Goal: Task Accomplishment & Management: Complete application form

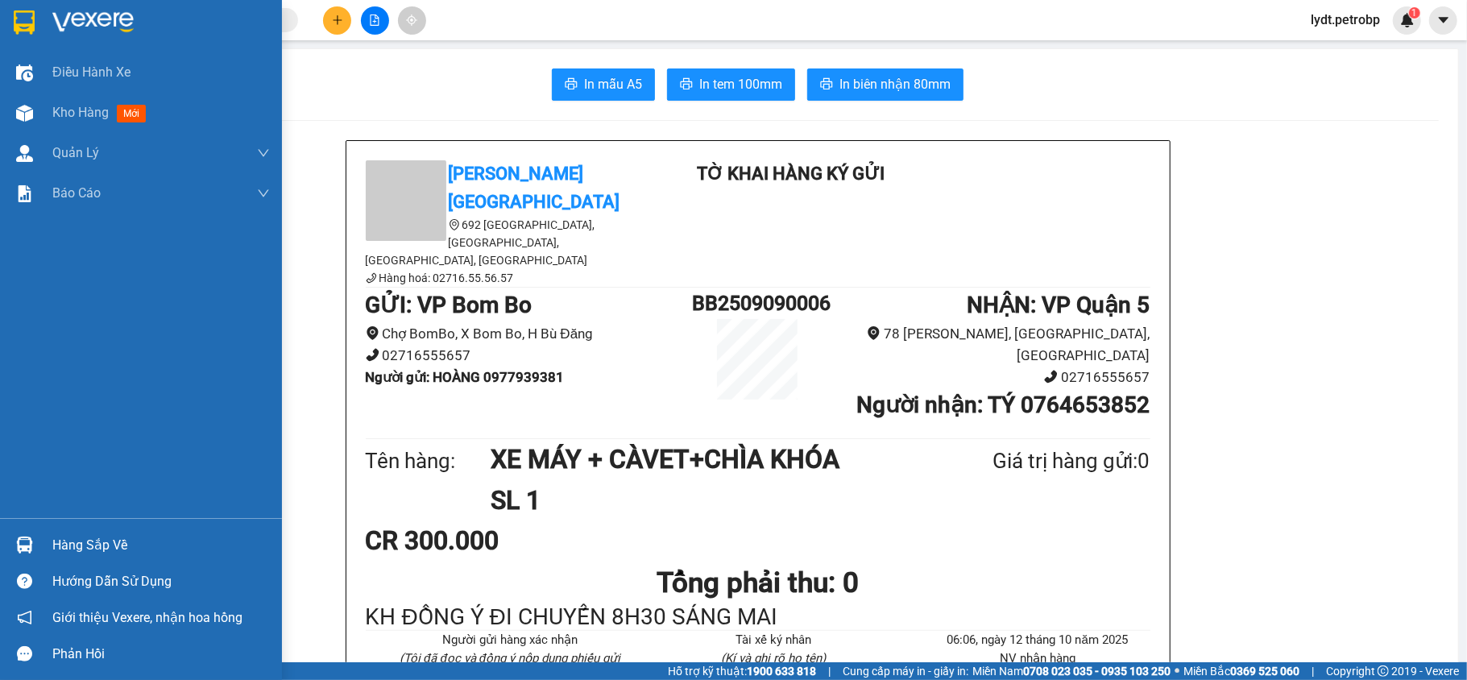
click at [8, 482] on div "Hướng dẫn sử dụng" at bounding box center [141, 581] width 282 height 36
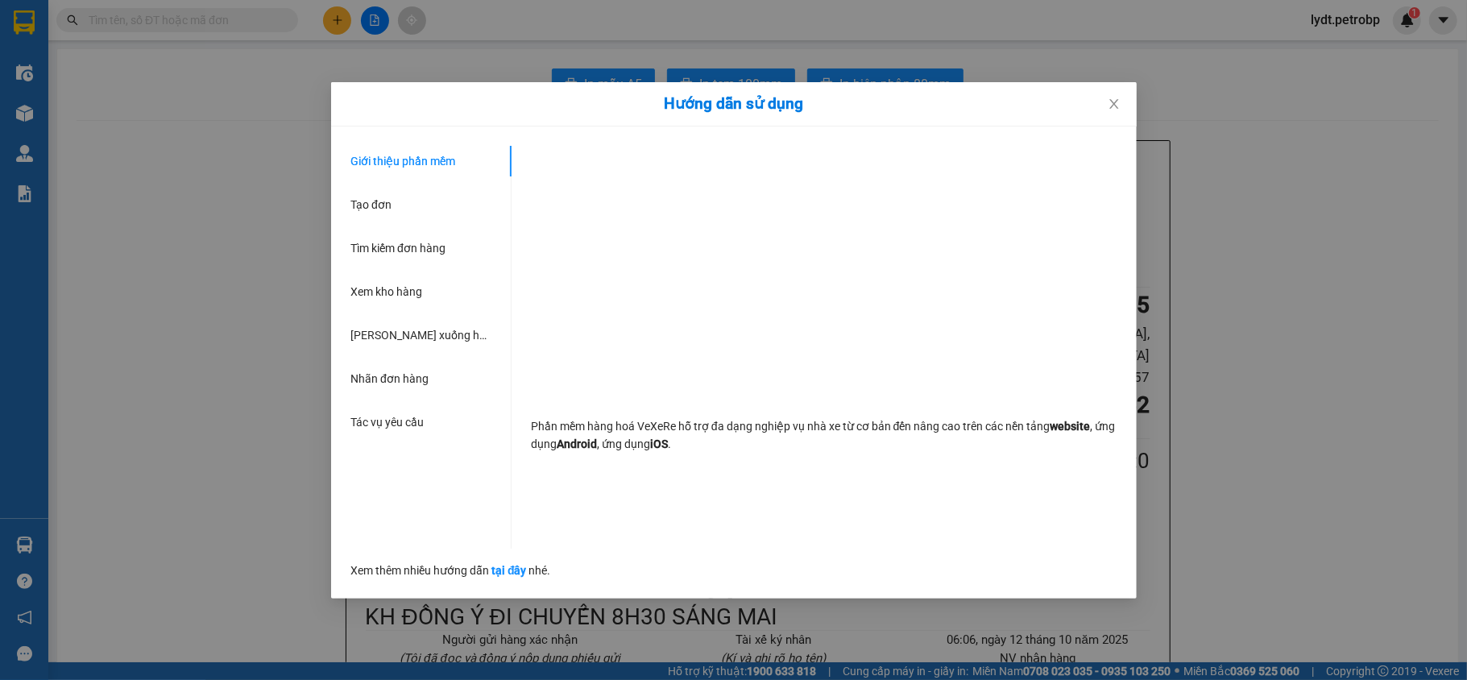
click at [42, 482] on div "Hướng dẫn sử dụng Giới thiệu phần mềm Tạo đơn Tìm kiếm đơn hàng Xem kho hàng Lê…" at bounding box center [733, 340] width 1467 height 680
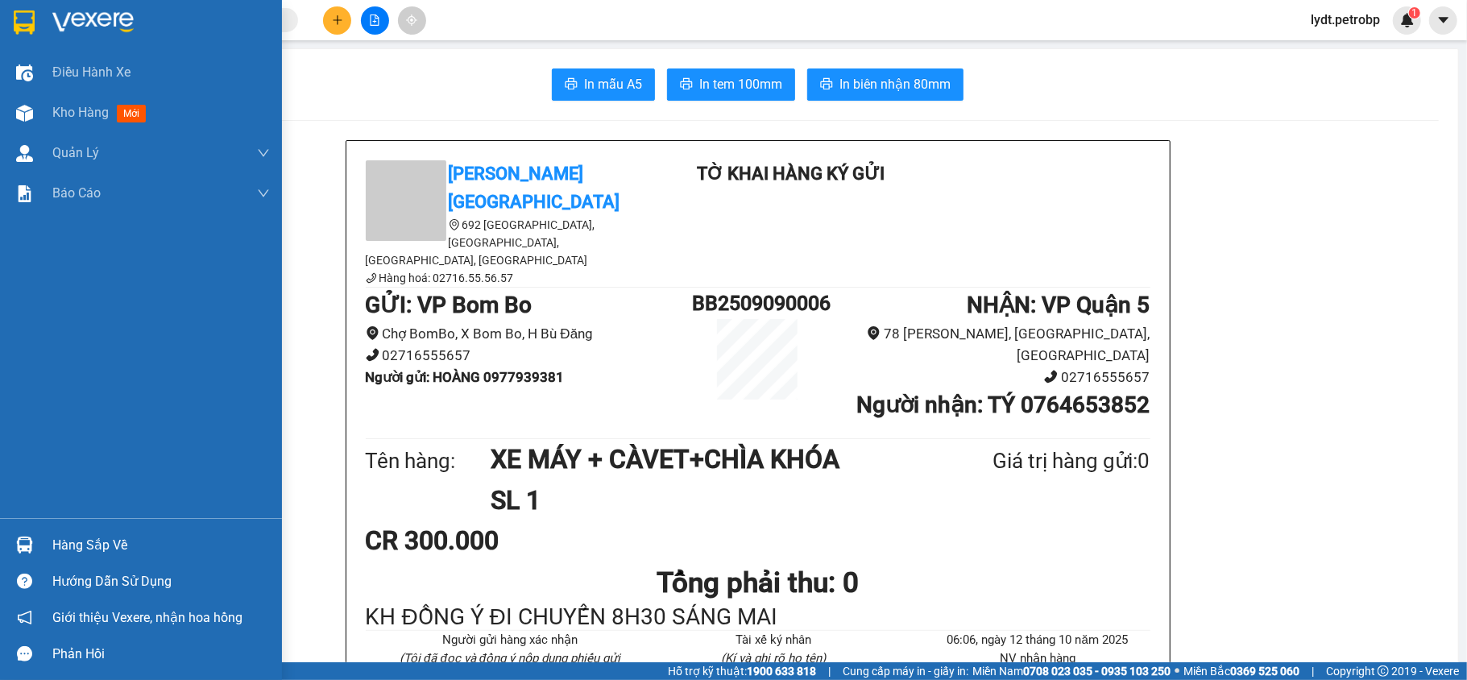
click at [98, 482] on div "Hàng sắp về" at bounding box center [161, 545] width 218 height 24
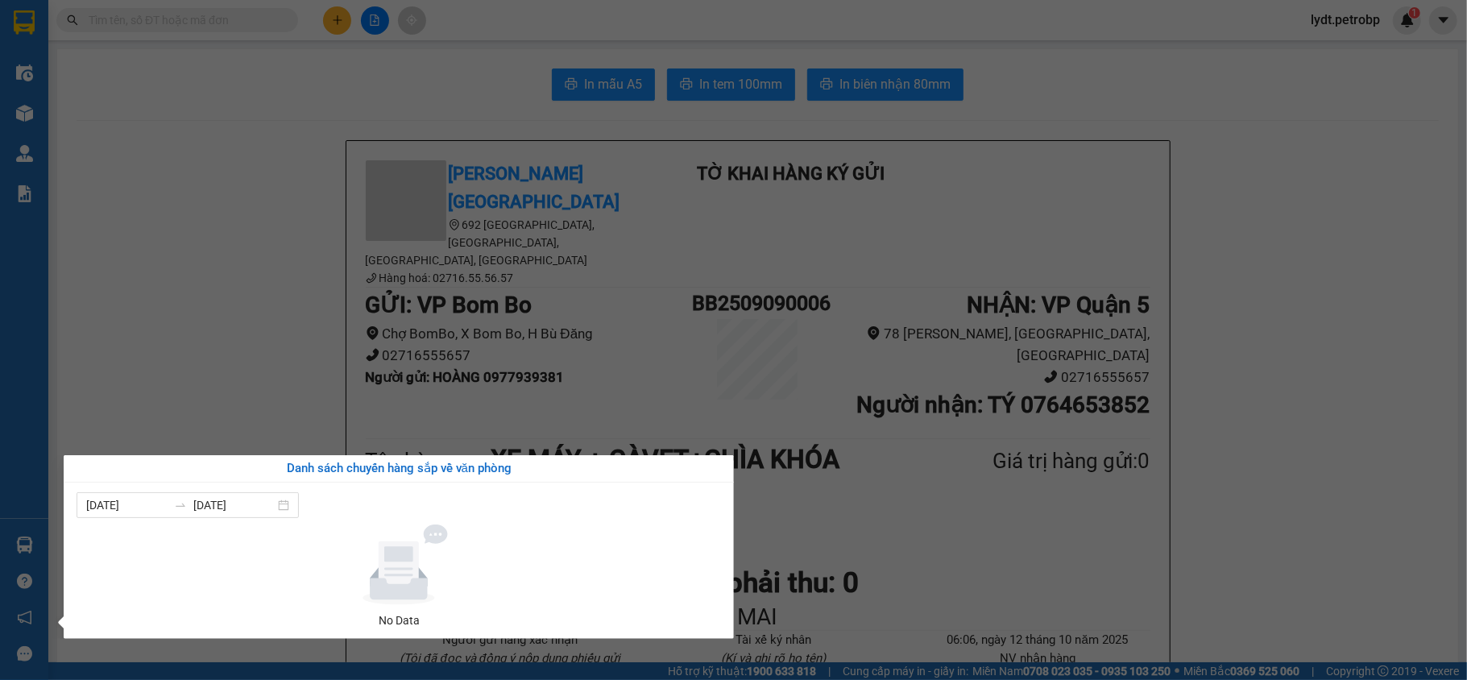
click at [204, 227] on section "Kết quả tìm kiếm ( 0 ) Bộ lọc No Data lydt.petrobp 1 Điều hành xe Kho hàng mới …" at bounding box center [733, 340] width 1467 height 680
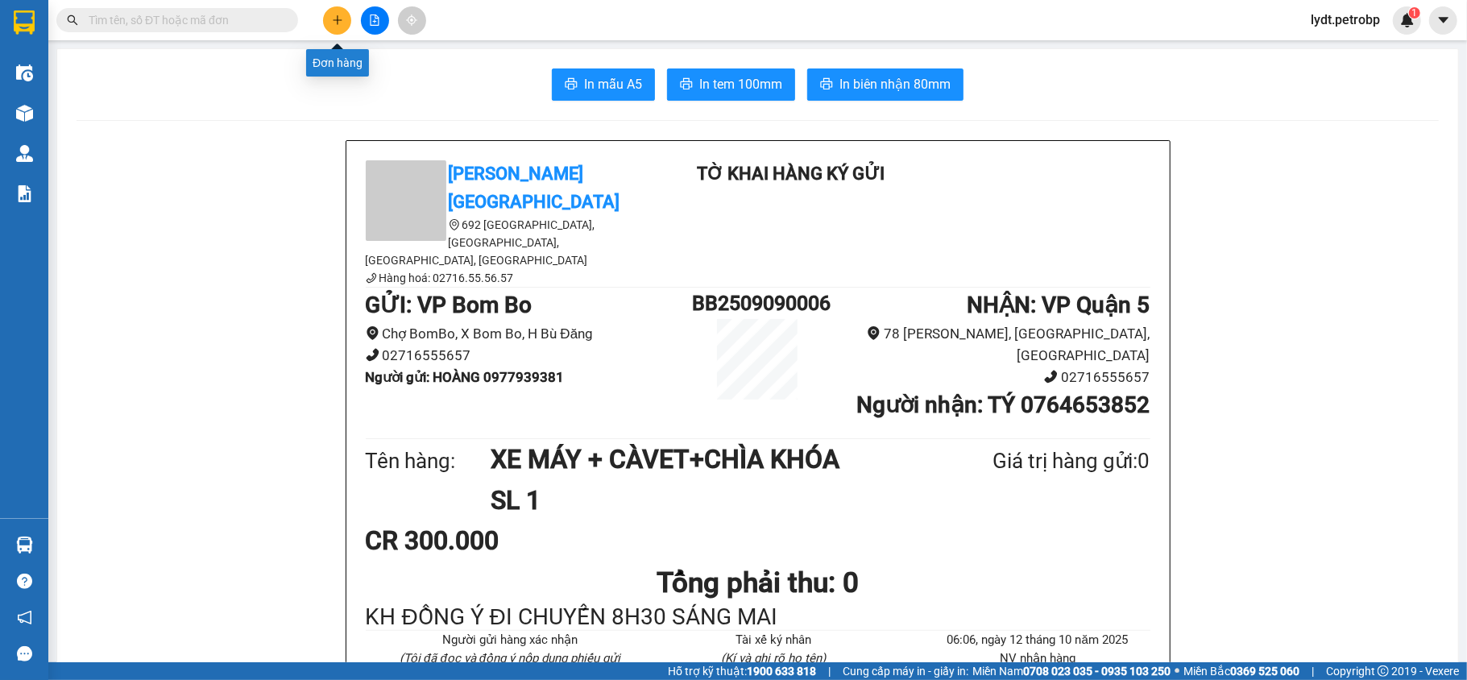
click at [346, 17] on button at bounding box center [337, 20] width 28 height 28
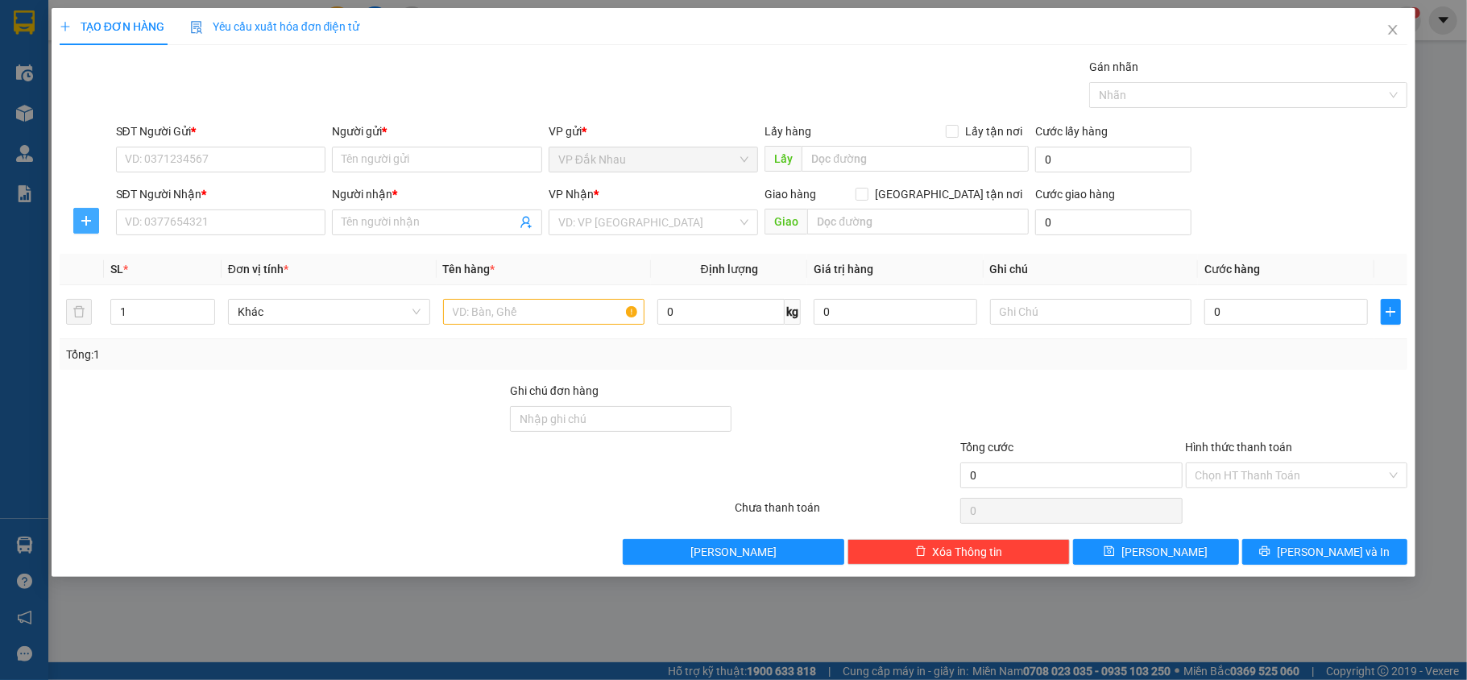
click at [84, 218] on icon "plus" at bounding box center [86, 220] width 13 height 13
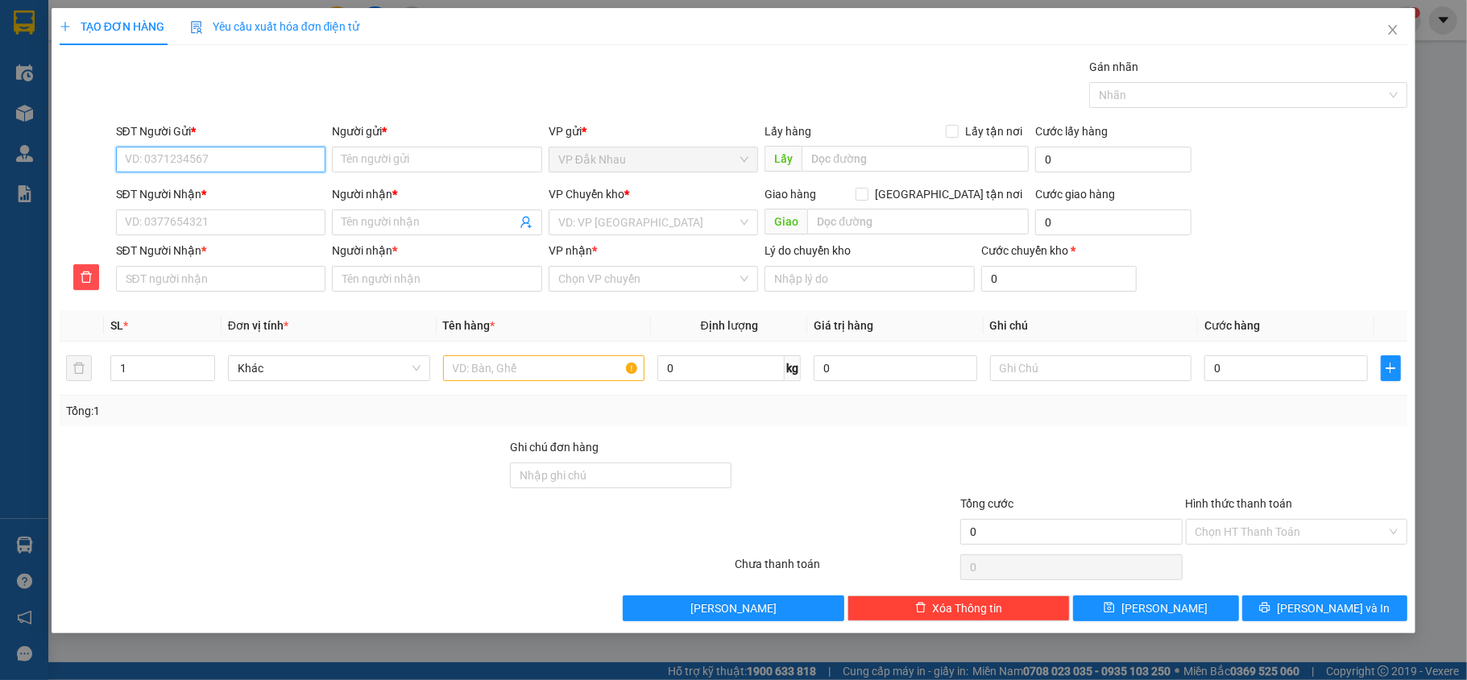
click at [193, 159] on input "SĐT Người Gửi *" at bounding box center [221, 160] width 210 height 26
click at [268, 188] on div "0353505887 - [GEOGRAPHIC_DATA]" at bounding box center [221, 193] width 191 height 18
type input "0353505887"
type input "MỸ CHI"
type input "0335141251"
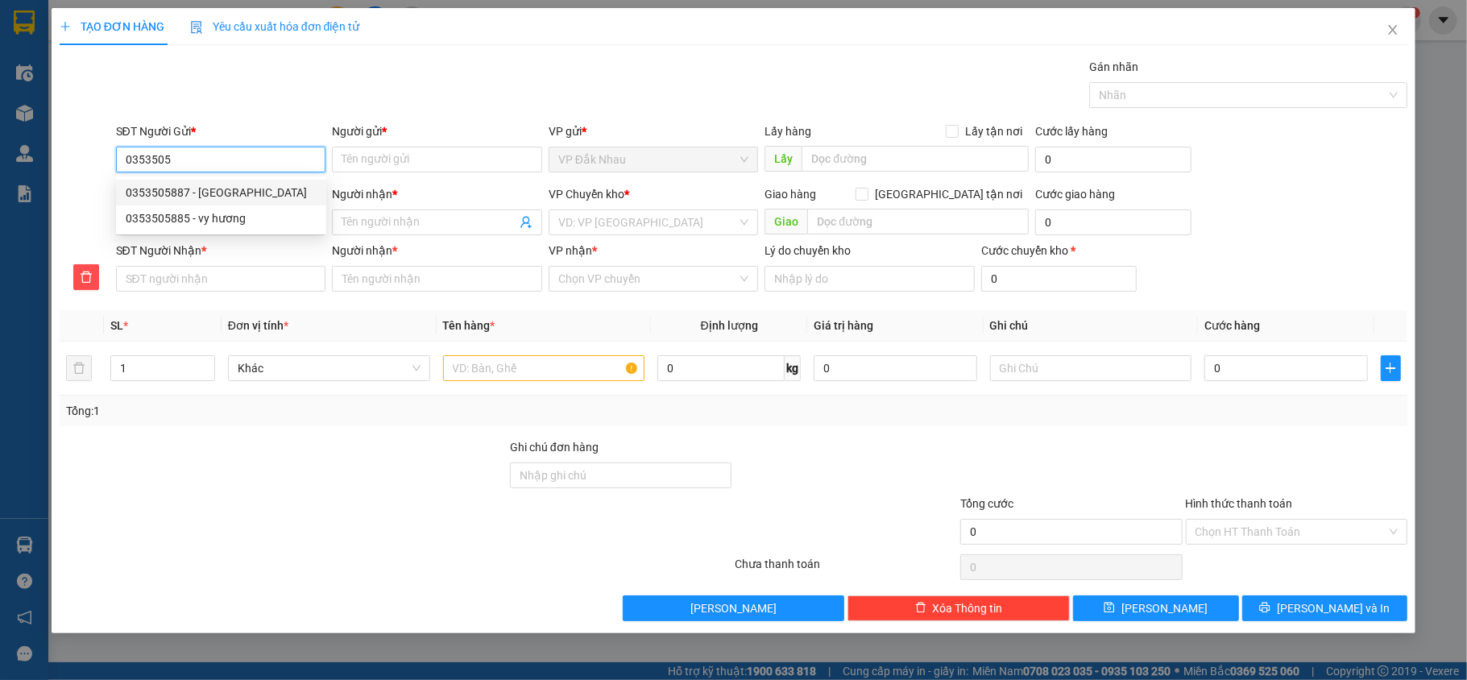
type input "[PERSON_NAME]"
type input "0335141251"
type input "[PERSON_NAME]"
type input "40.000"
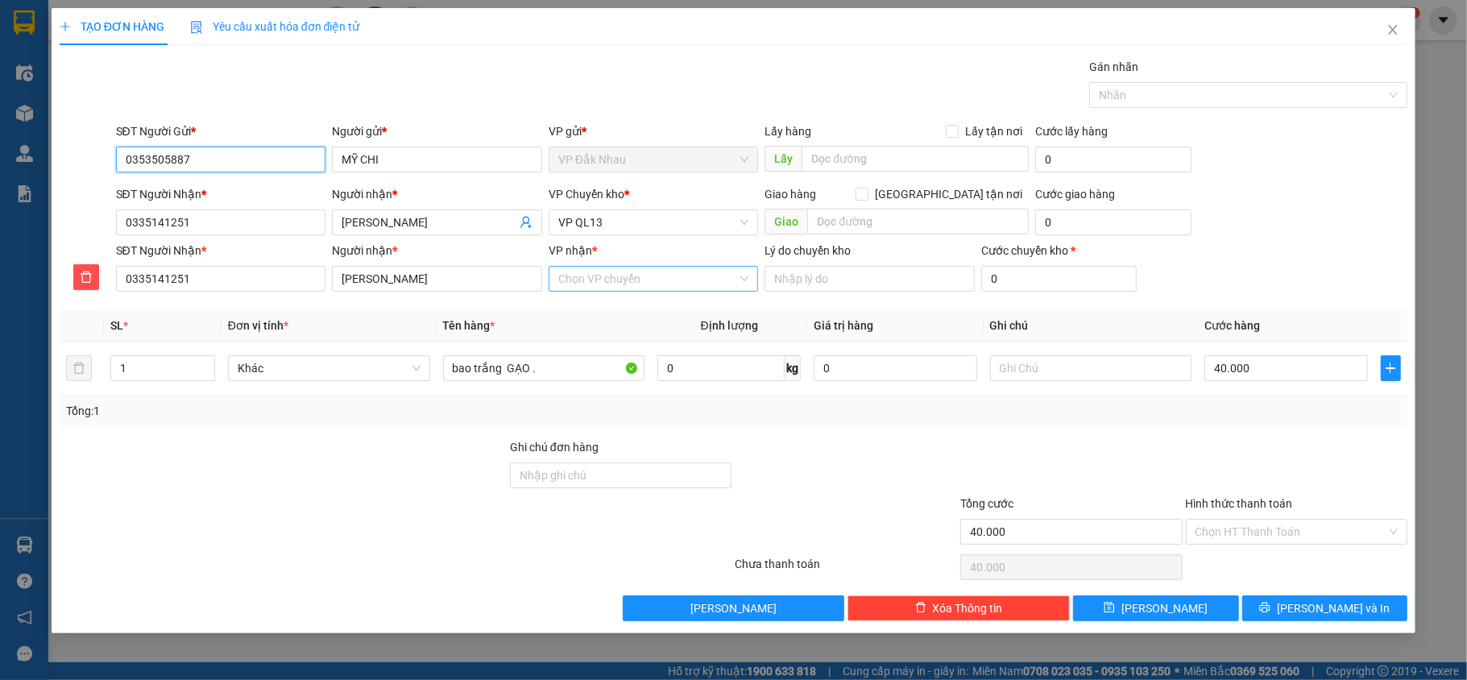
type input "0353505887"
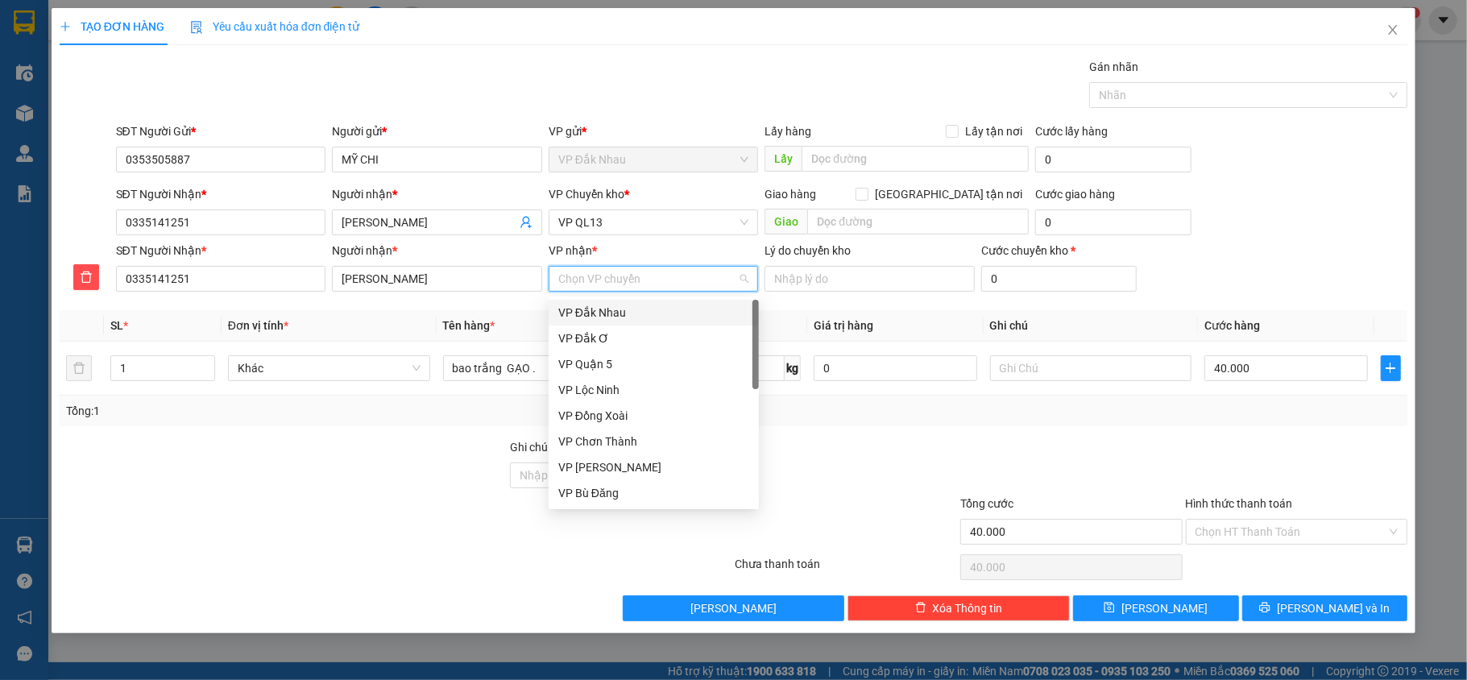
click at [641, 290] on input "VP nhận *" at bounding box center [648, 279] width 180 height 24
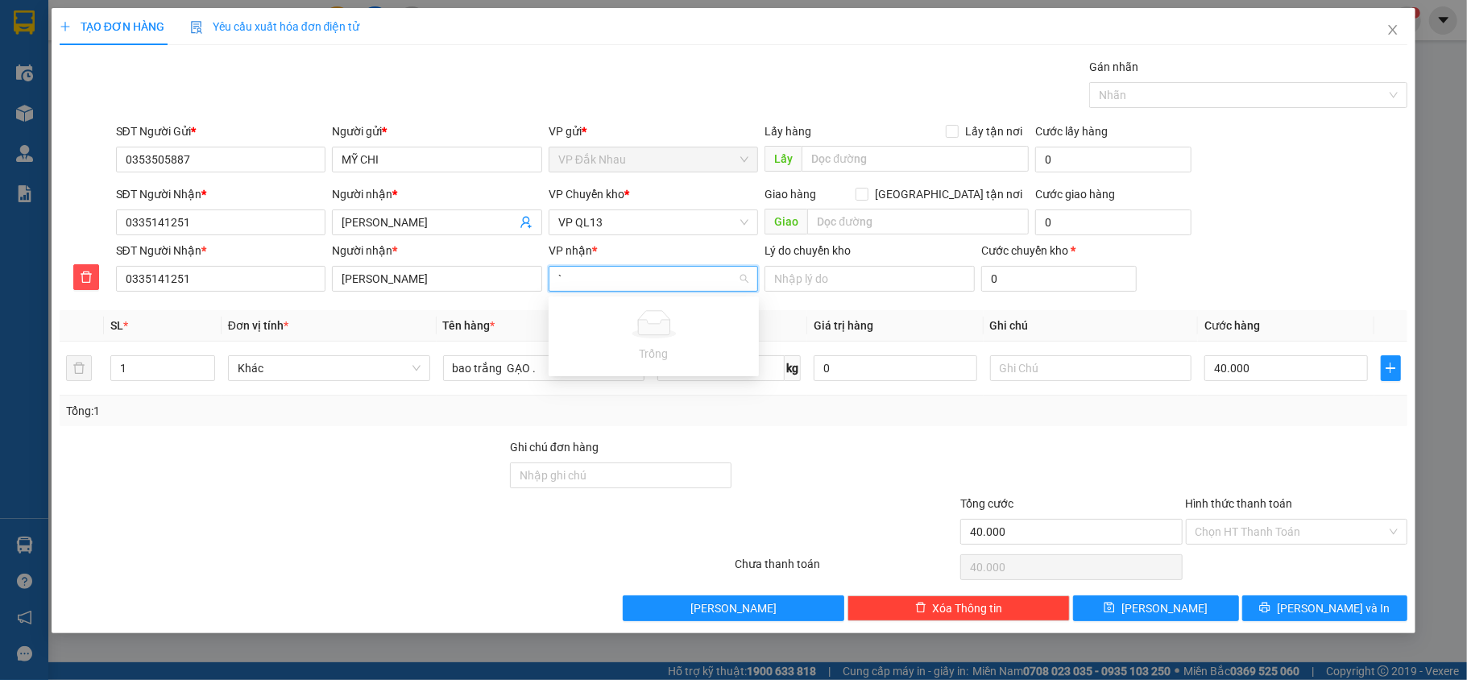
type input "`"
click at [462, 462] on div at bounding box center [283, 466] width 450 height 56
click at [646, 275] on input "VP nhận *" at bounding box center [648, 279] width 180 height 24
type input "13"
click at [646, 313] on div "VP QL13" at bounding box center [653, 313] width 191 height 18
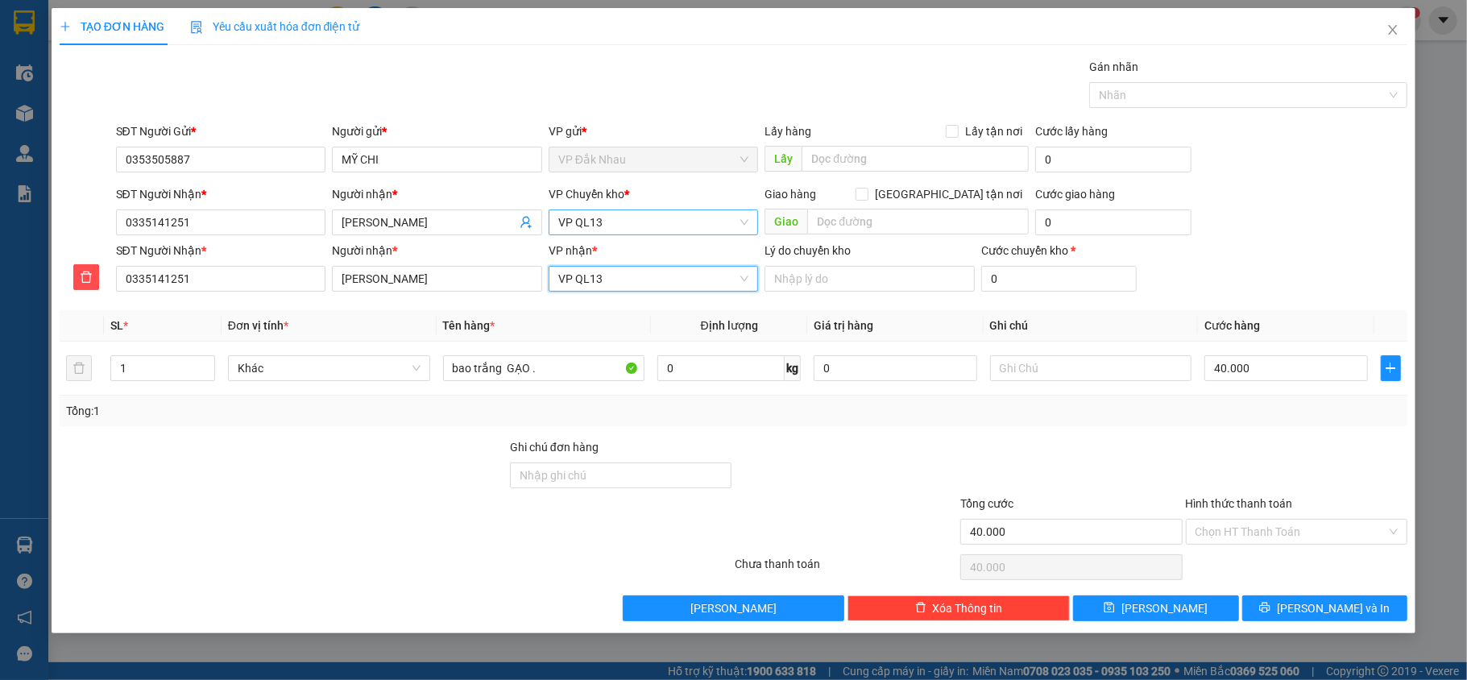
click at [649, 220] on span "VP QL13" at bounding box center [653, 222] width 191 height 24
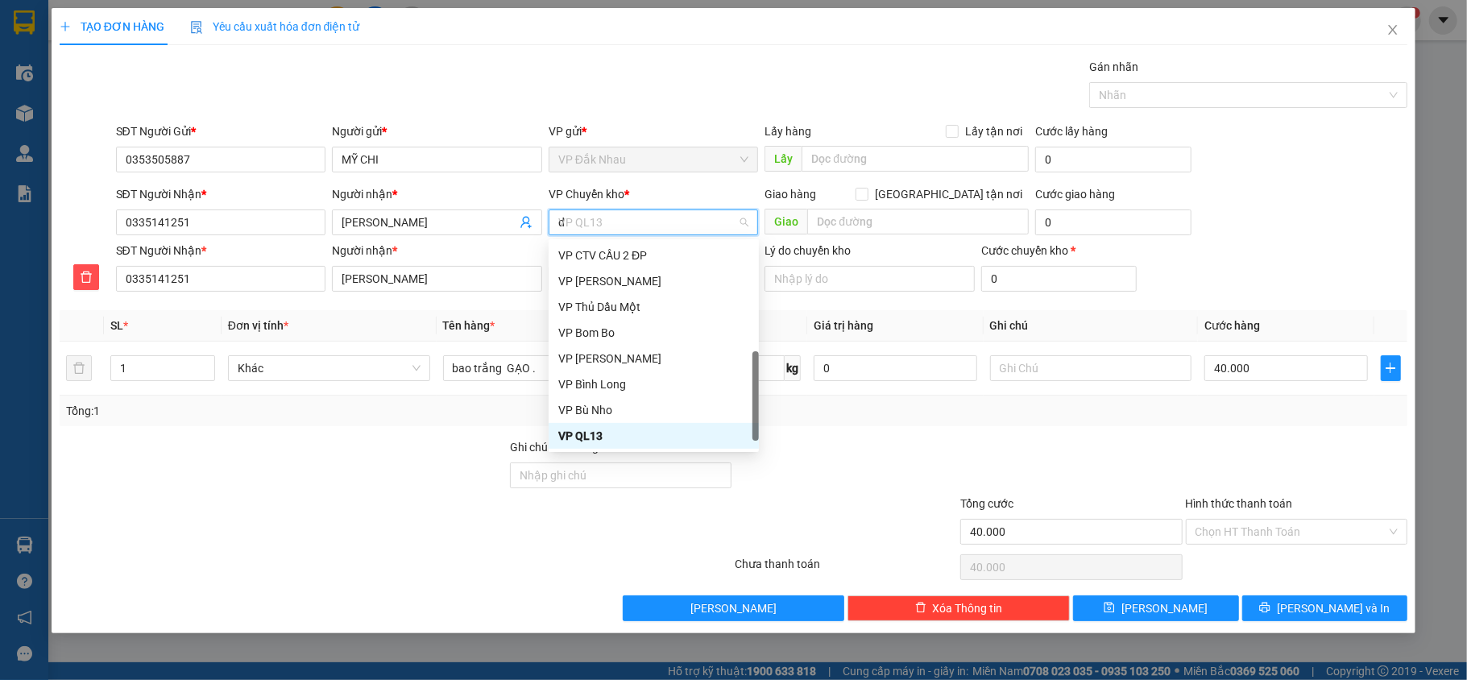
scroll to position [26, 0]
type input "d"
type input "đ"
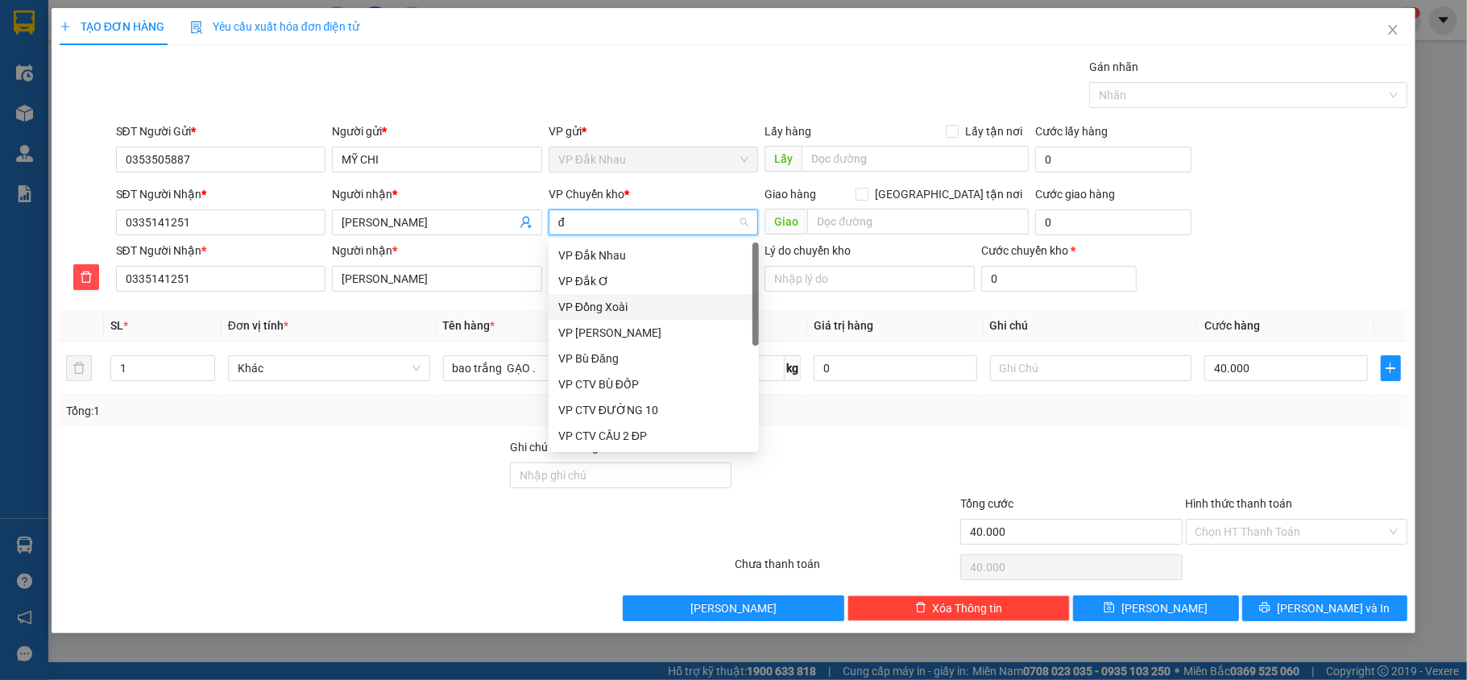
click at [620, 307] on div "VP Đồng Xoài" at bounding box center [653, 307] width 191 height 18
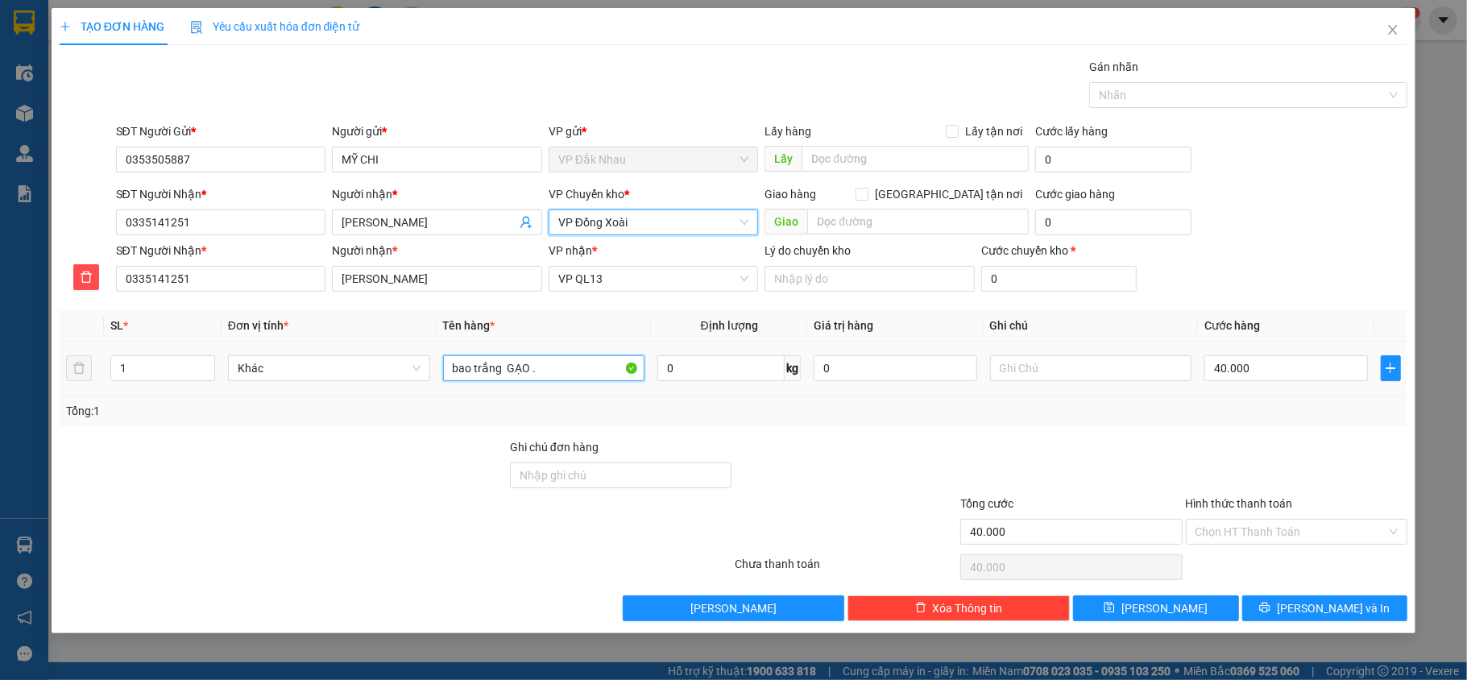
click at [564, 378] on input "bao trắng GẠO ." at bounding box center [544, 368] width 202 height 26
type input "bọc đỏ nhỏ"
click at [1100, 374] on input "40.000" at bounding box center [1286, 368] width 163 height 26
type input "0"
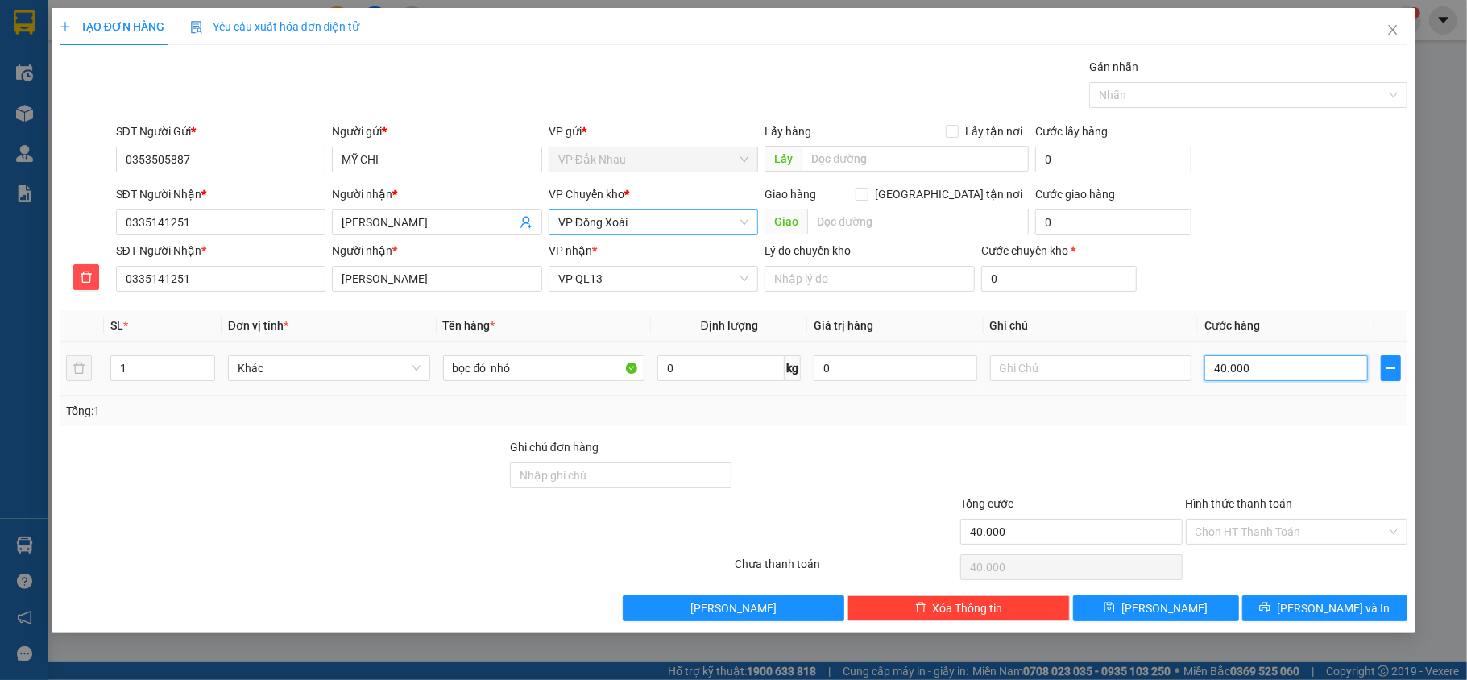
type input "0"
type input "3"
type input "03"
type input "30"
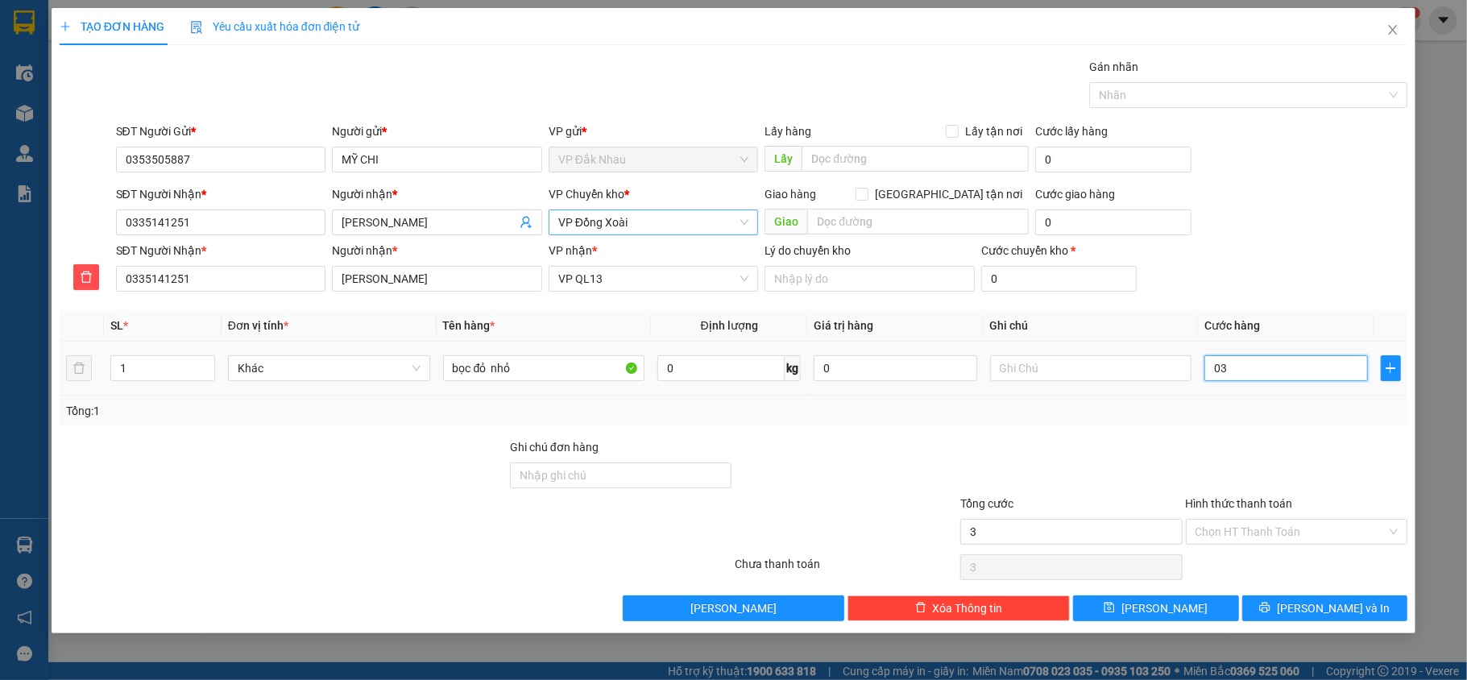
type input "30"
type input "030"
type input "30.000"
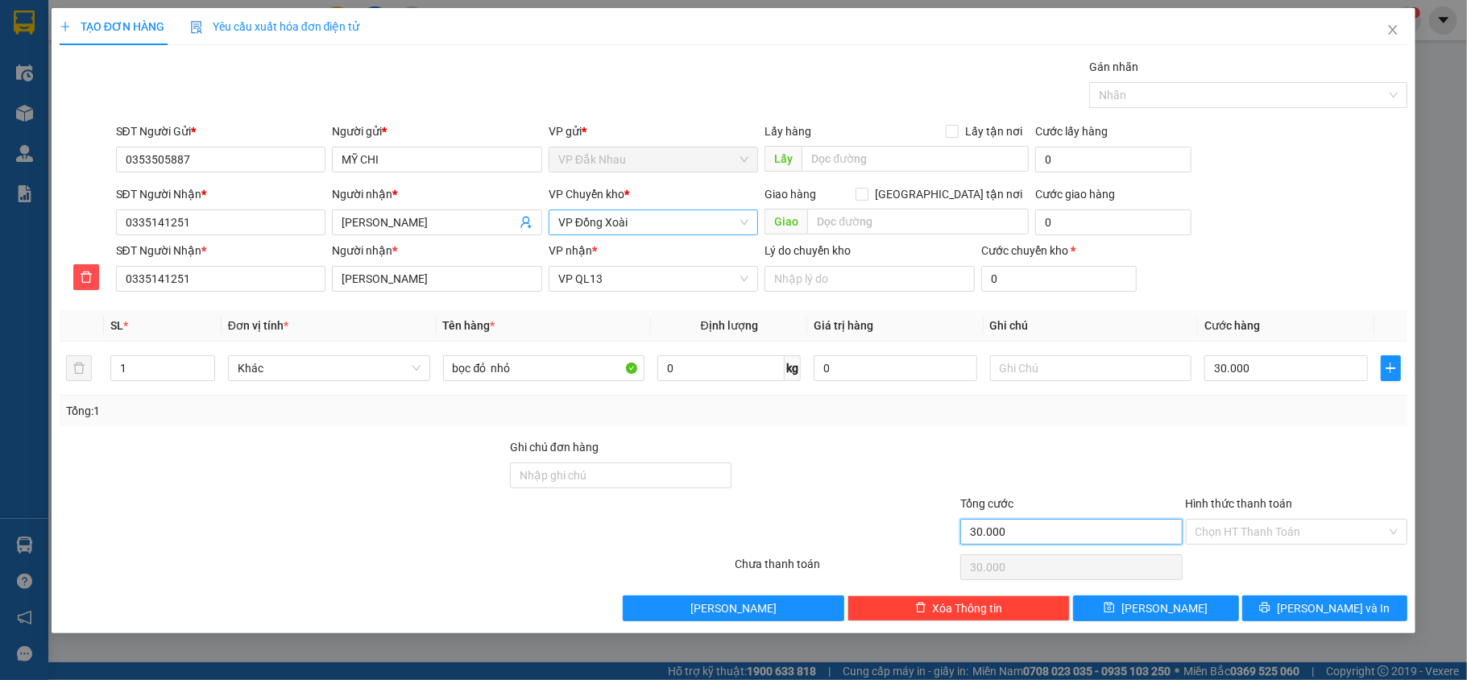
click at [1075, 482] on input "30.000" at bounding box center [1072, 532] width 222 height 26
click at [1100, 482] on input "Hình thức thanh toán" at bounding box center [1292, 532] width 192 height 24
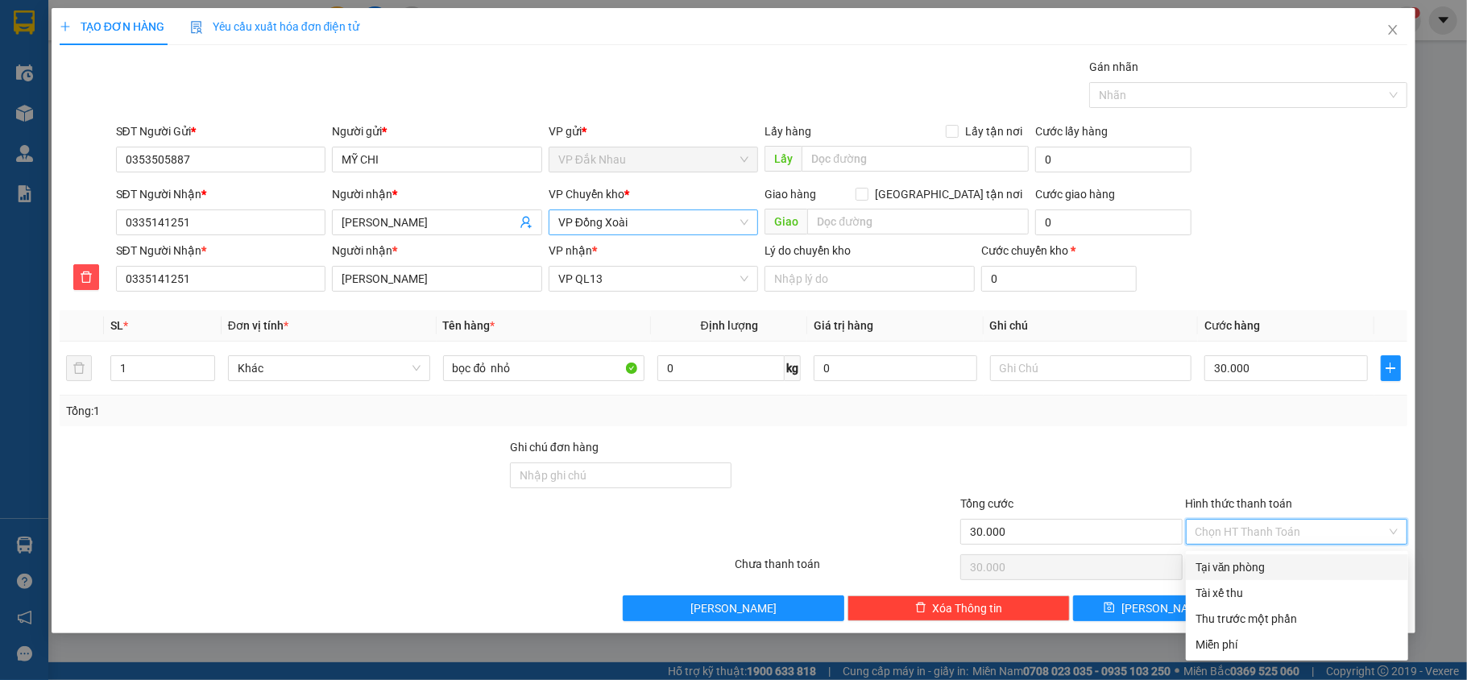
click at [1100, 482] on div "Tại văn phòng" at bounding box center [1297, 567] width 203 height 18
type input "0"
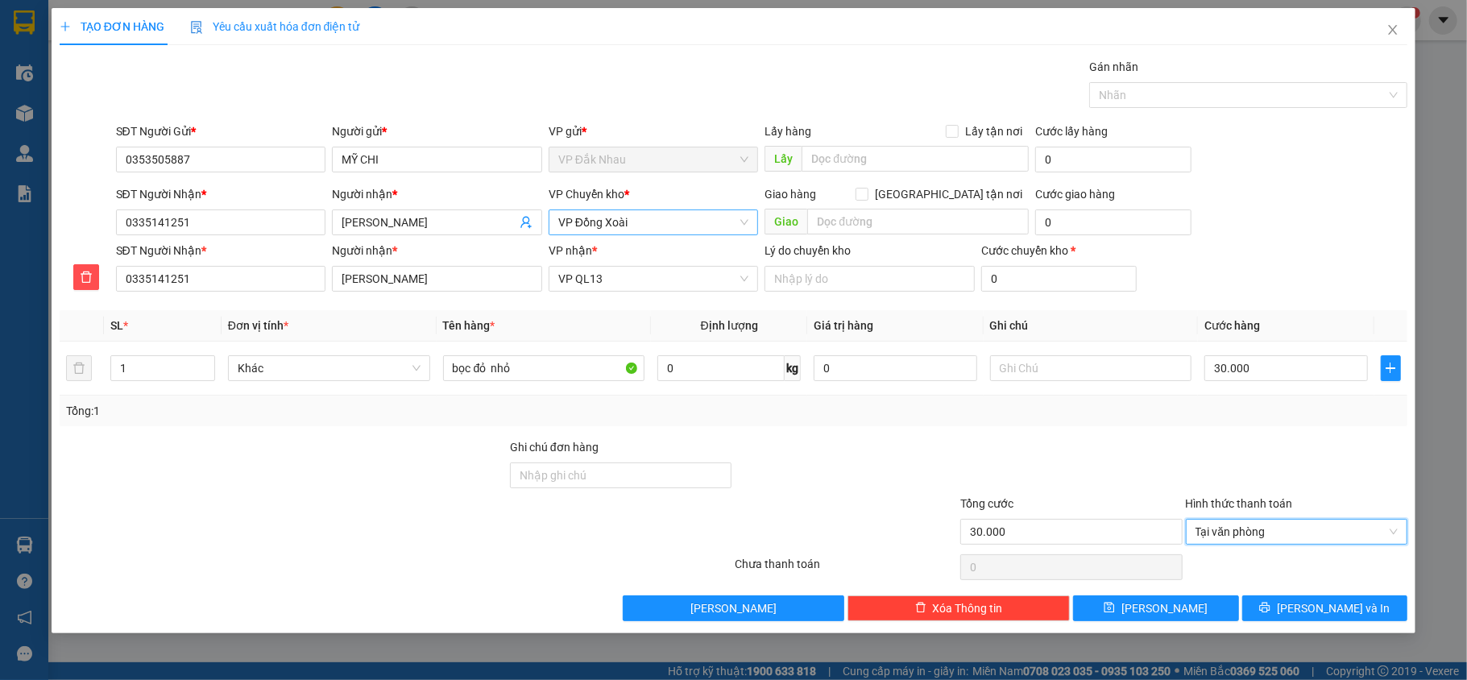
click at [1100, 482] on div "Transit Pickup Surcharge Ids Transit Deliver Surcharge Ids Transit Deliver Surc…" at bounding box center [734, 339] width 1349 height 563
click at [1100, 482] on button "[PERSON_NAME] và In" at bounding box center [1326, 608] width 166 height 26
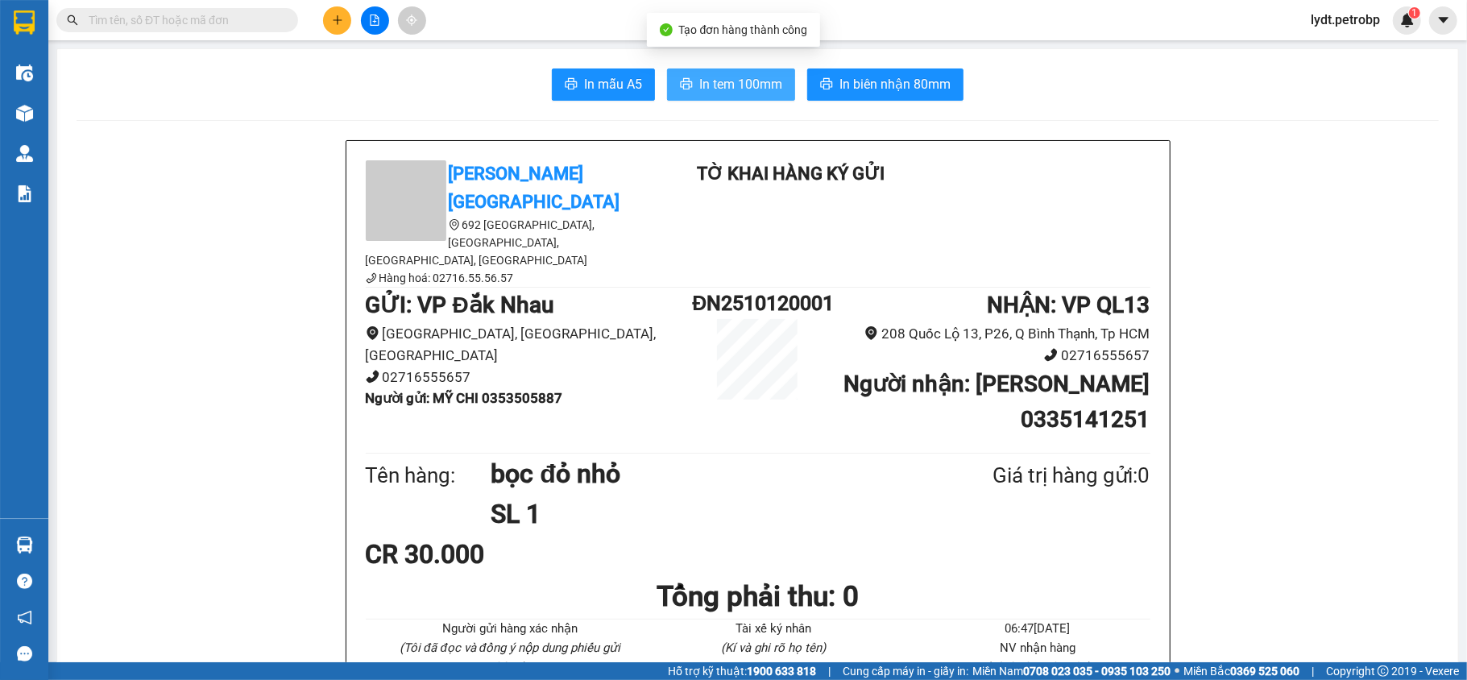
click at [716, 74] on span "In tem 100mm" at bounding box center [740, 84] width 83 height 20
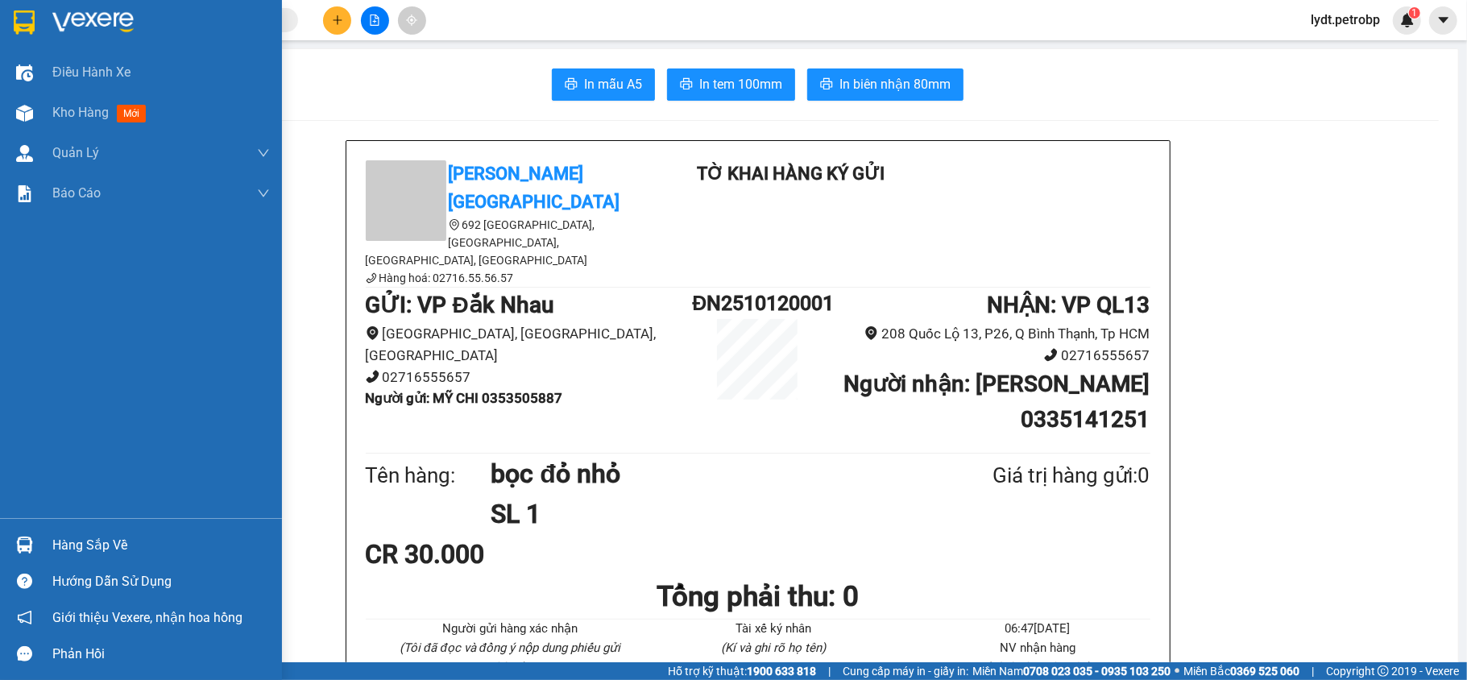
click at [62, 482] on div "Hàng sắp về" at bounding box center [141, 545] width 282 height 36
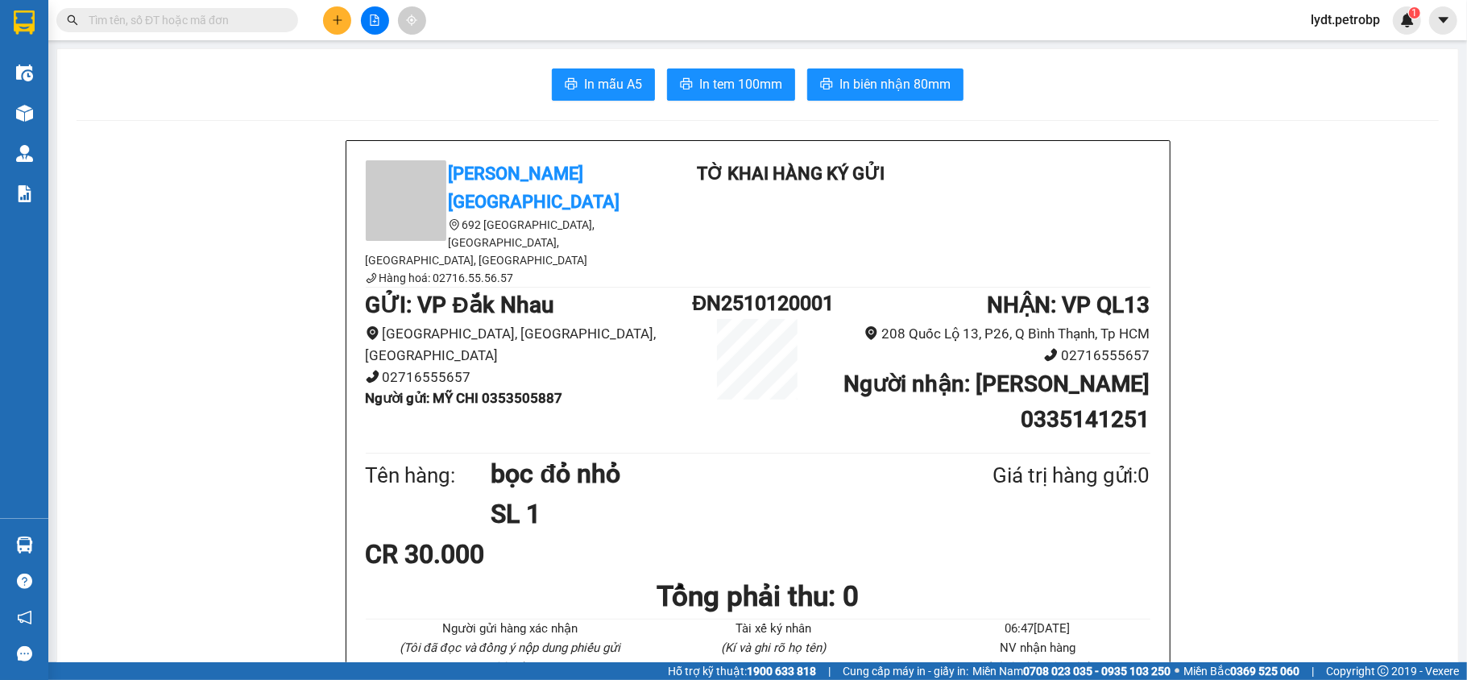
click at [213, 379] on section "Kết quả tìm kiếm ( 0 ) Bộ lọc No Data lydt.petrobp 1 Điều hành xe Kho hàng mới …" at bounding box center [733, 340] width 1467 height 680
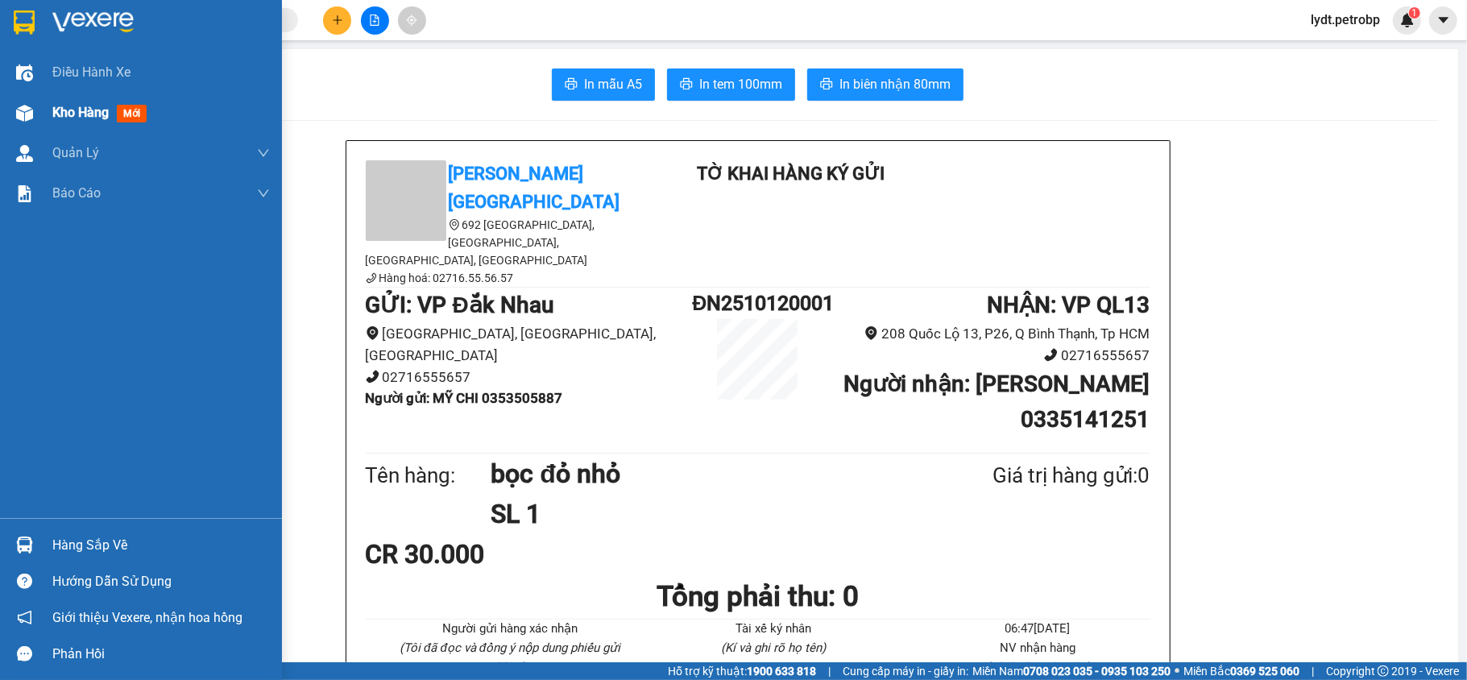
click at [45, 114] on div "Kho hàng mới" at bounding box center [141, 113] width 282 height 40
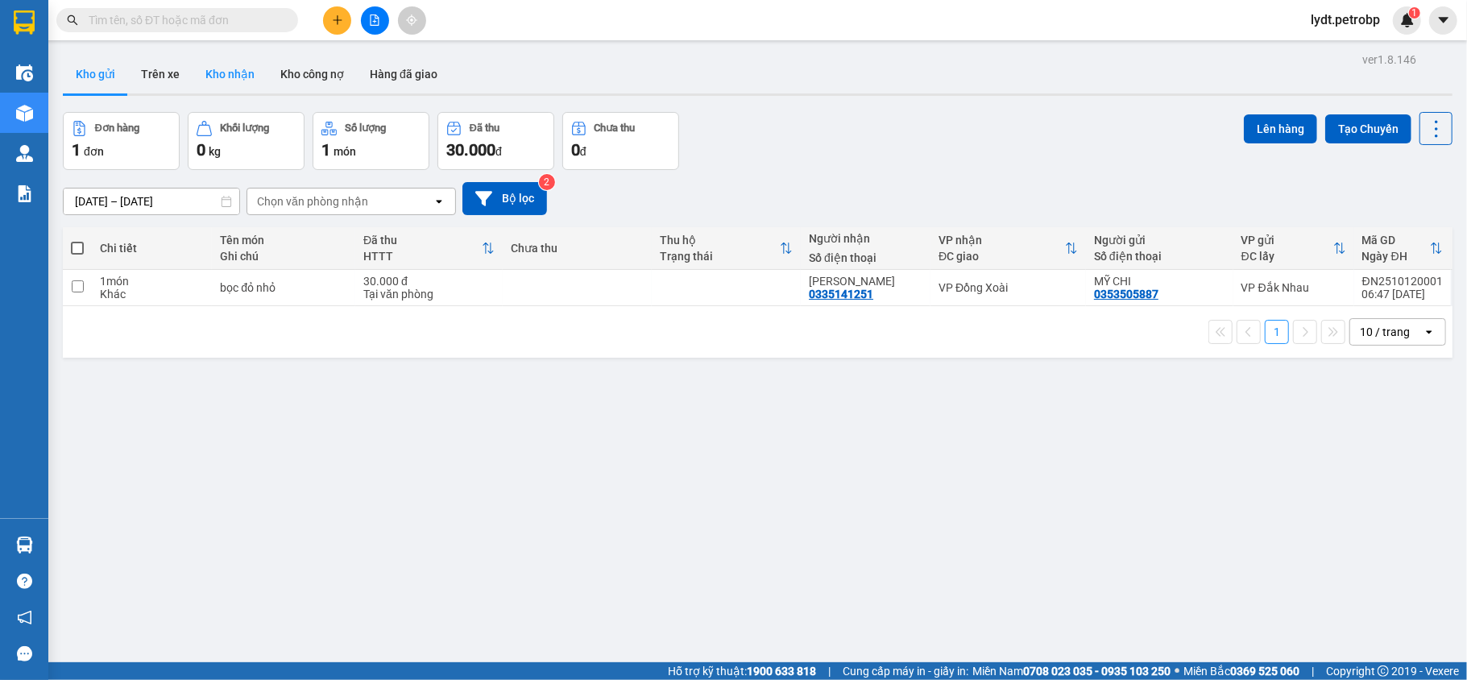
click at [216, 68] on button "Kho nhận" at bounding box center [230, 74] width 75 height 39
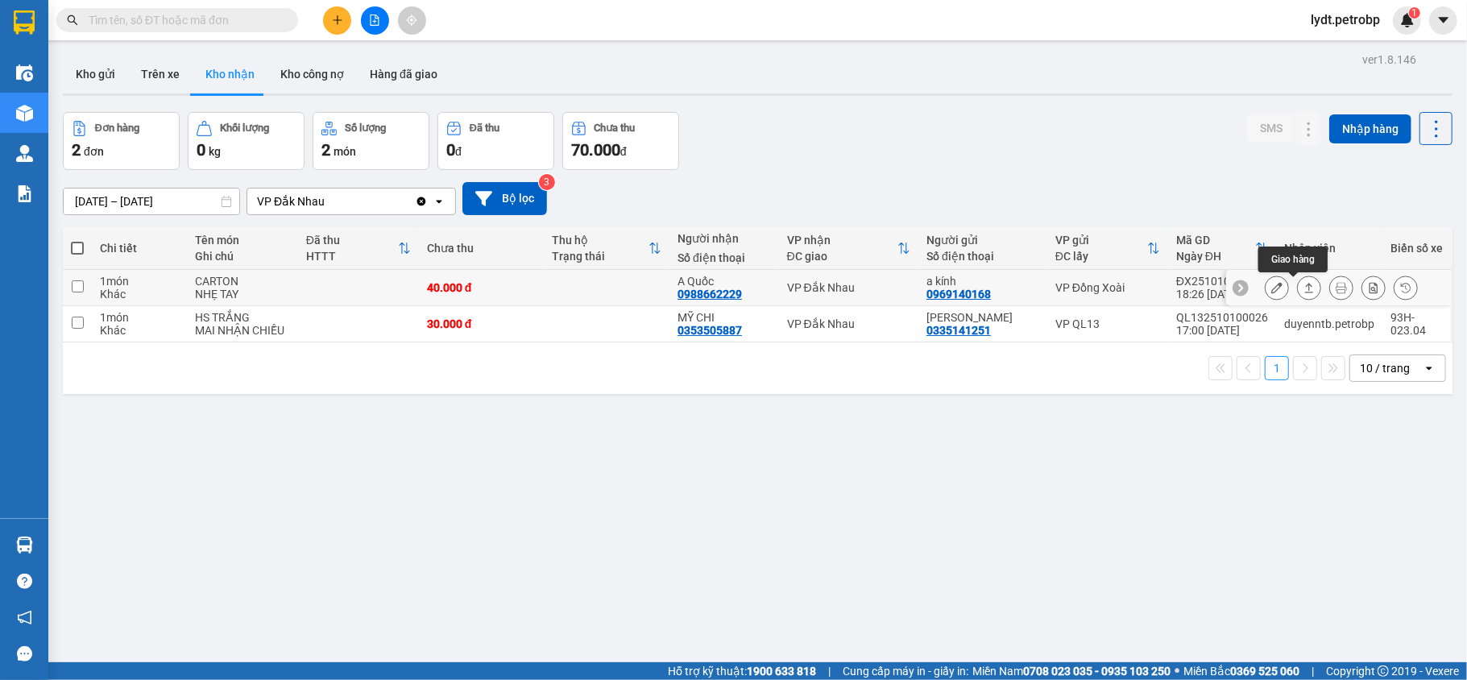
click at [1305, 285] on icon at bounding box center [1309, 288] width 9 height 10
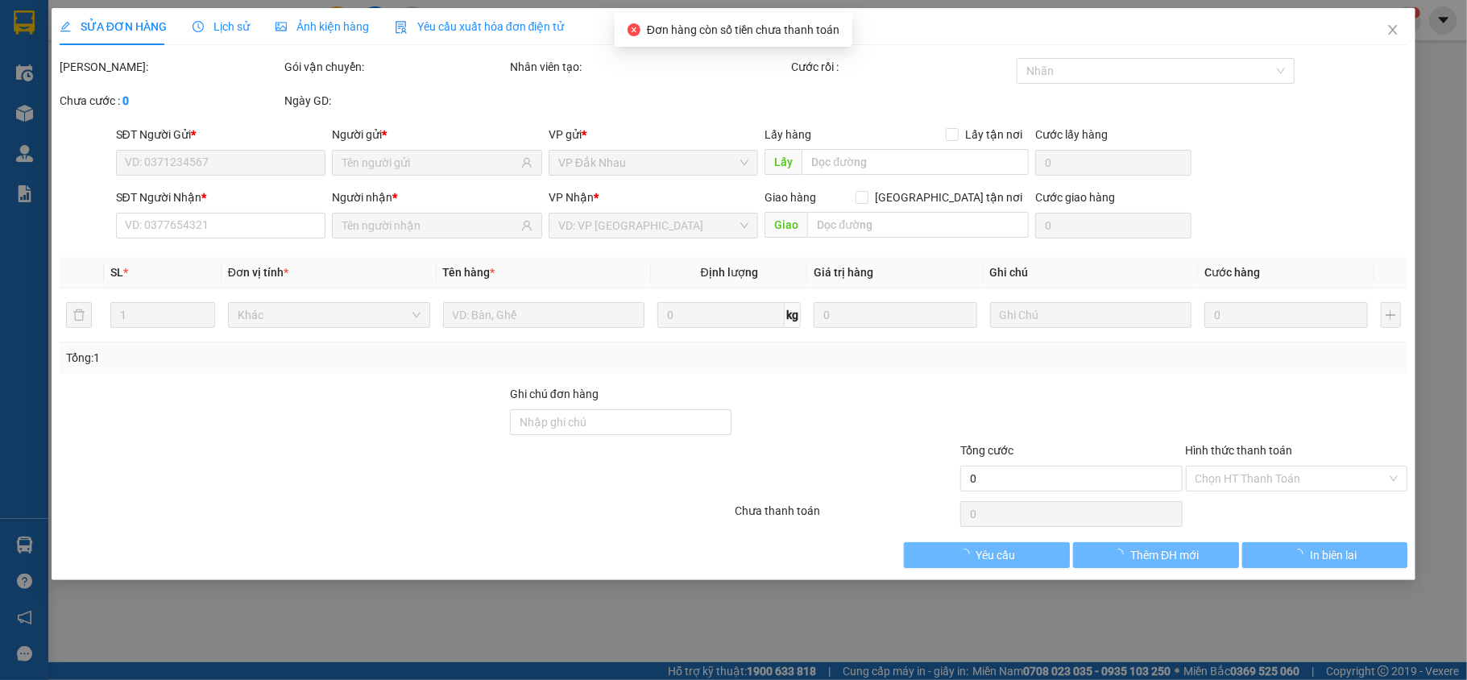
type input "0969140168"
type input "a kính"
type input "0988662229"
type input "A Quốc"
type input "40.000"
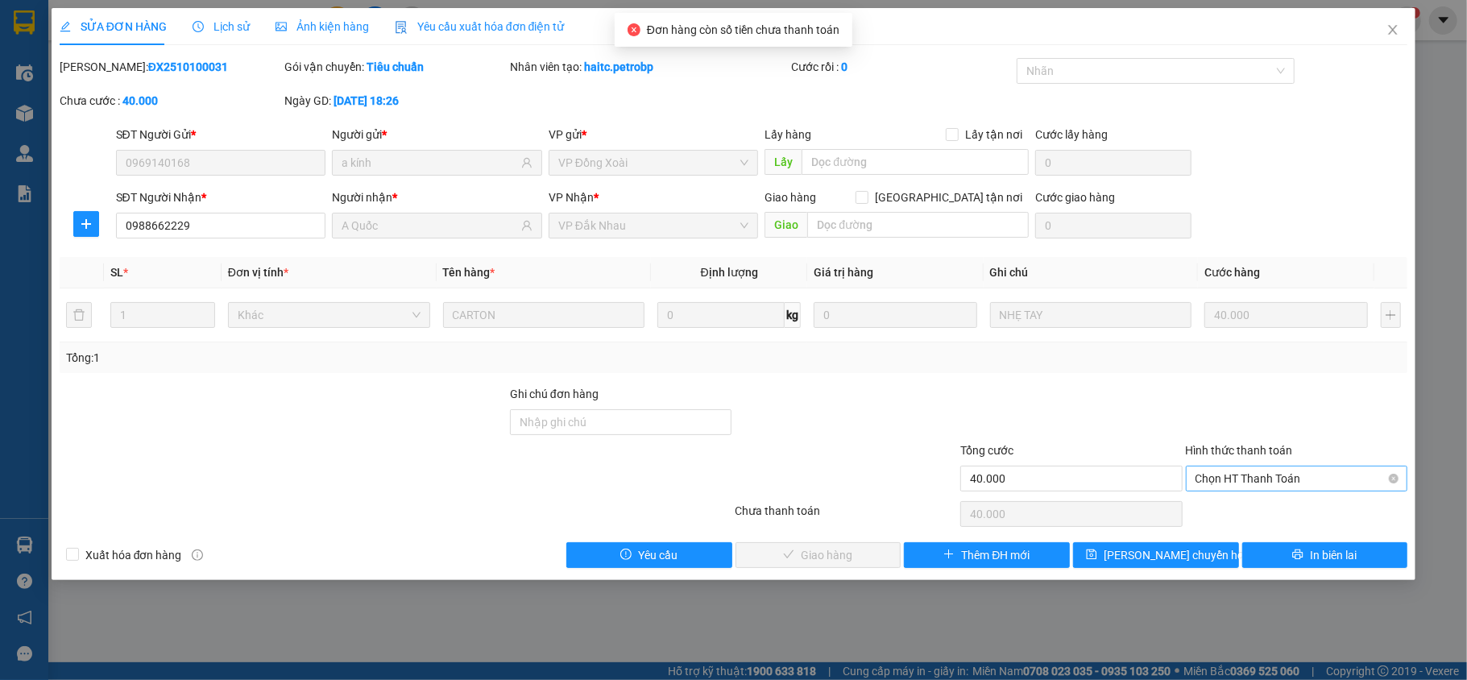
click at [1251, 482] on span "Chọn HT Thanh Toán" at bounding box center [1297, 479] width 203 height 24
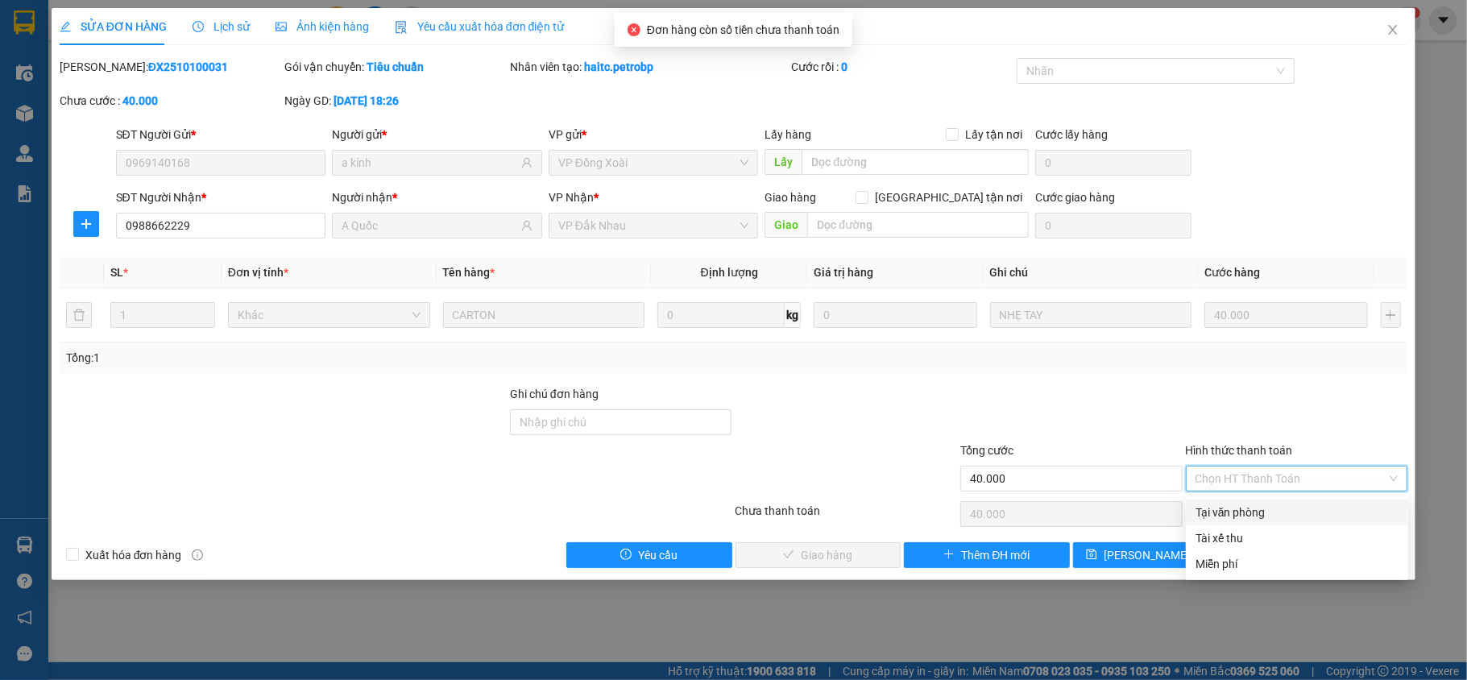
click at [1199, 504] on div "Tại văn phòng" at bounding box center [1297, 513] width 203 height 18
type input "0"
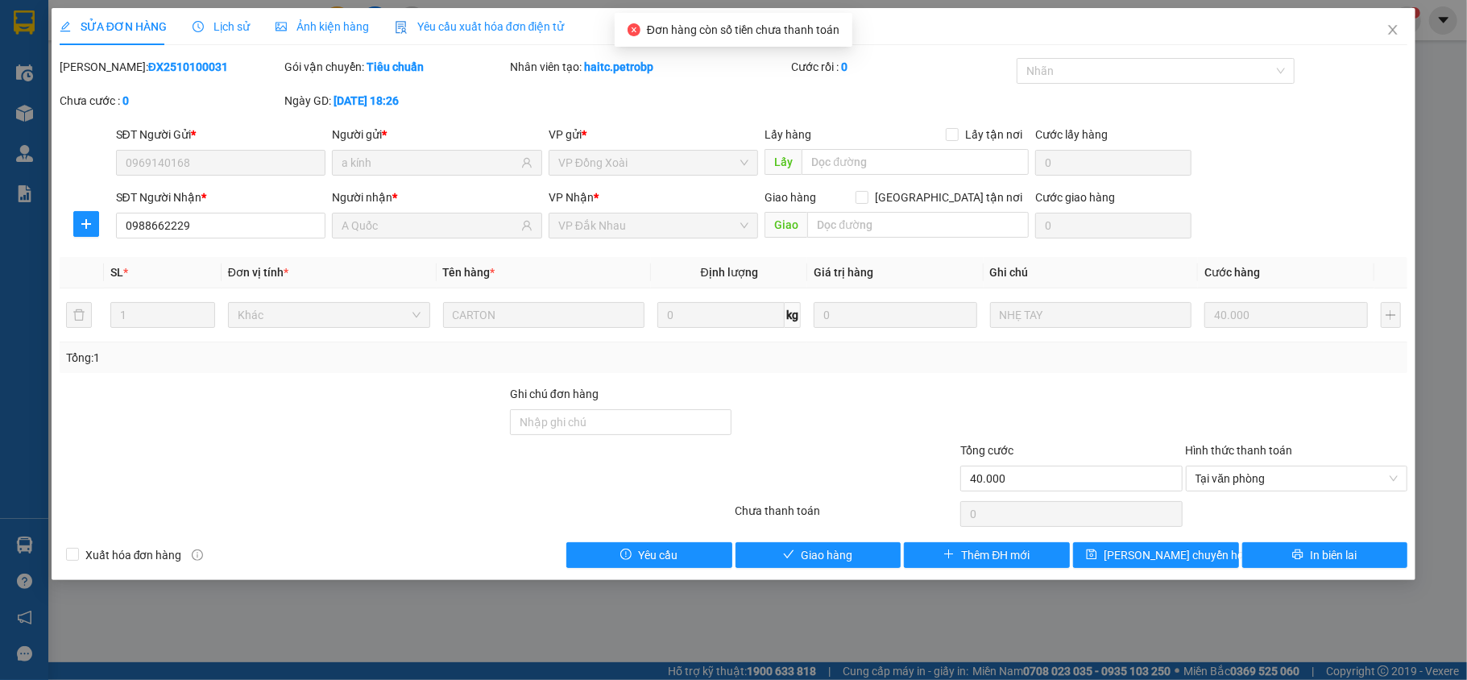
click at [830, 530] on div "Chưa thanh toán" at bounding box center [846, 516] width 226 height 28
click at [826, 535] on div "Total Paid Fee 0 Total UnPaid Fee 40.000 Cash Collection Total Fee Mã ĐH: ĐX251…" at bounding box center [734, 313] width 1349 height 510
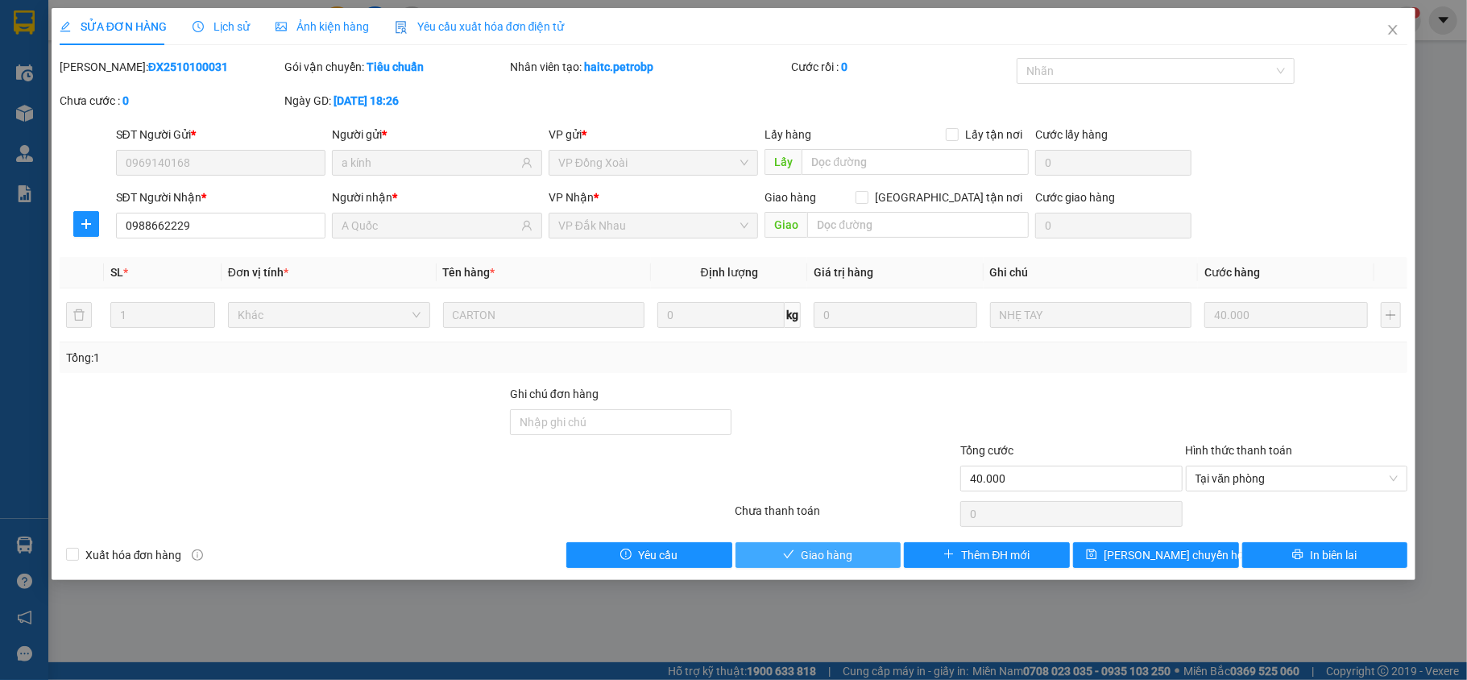
click at [826, 556] on span "Giao hàng" at bounding box center [827, 555] width 52 height 18
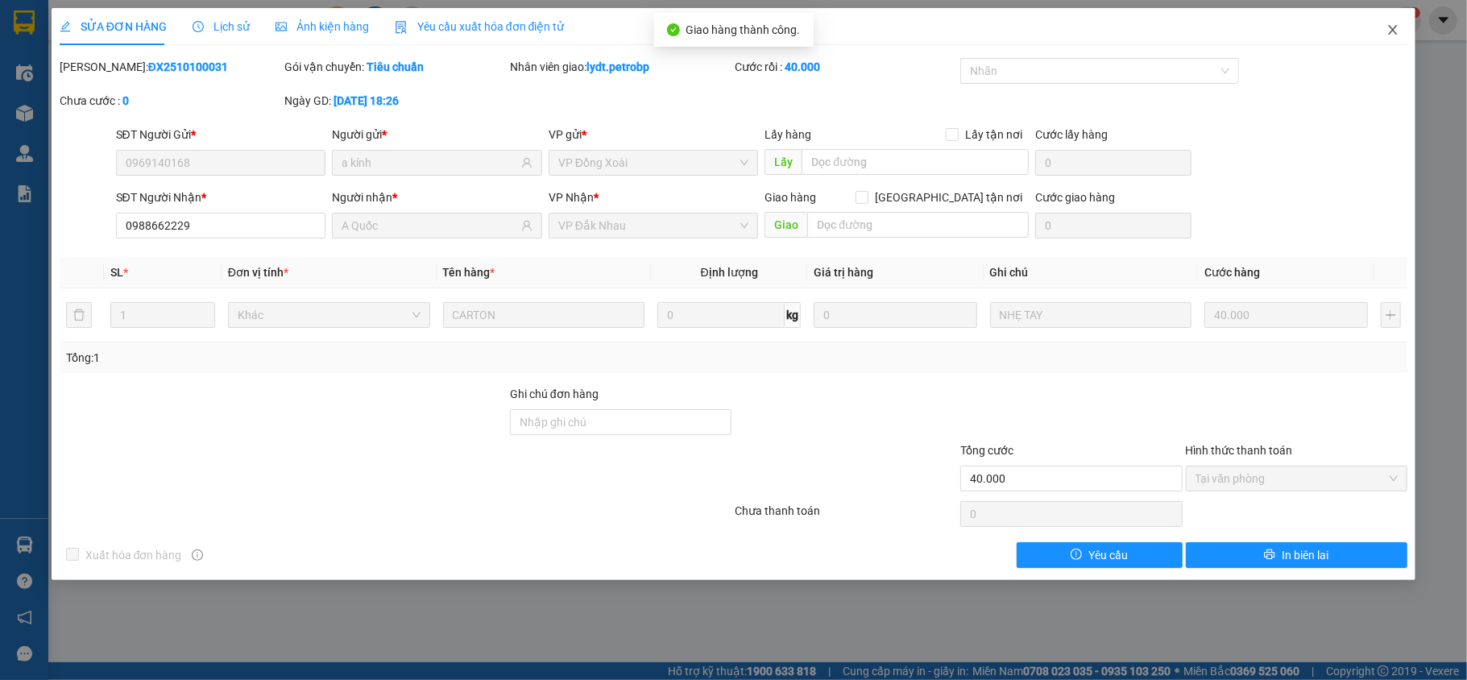
click at [1390, 27] on icon "close" at bounding box center [1393, 30] width 9 height 10
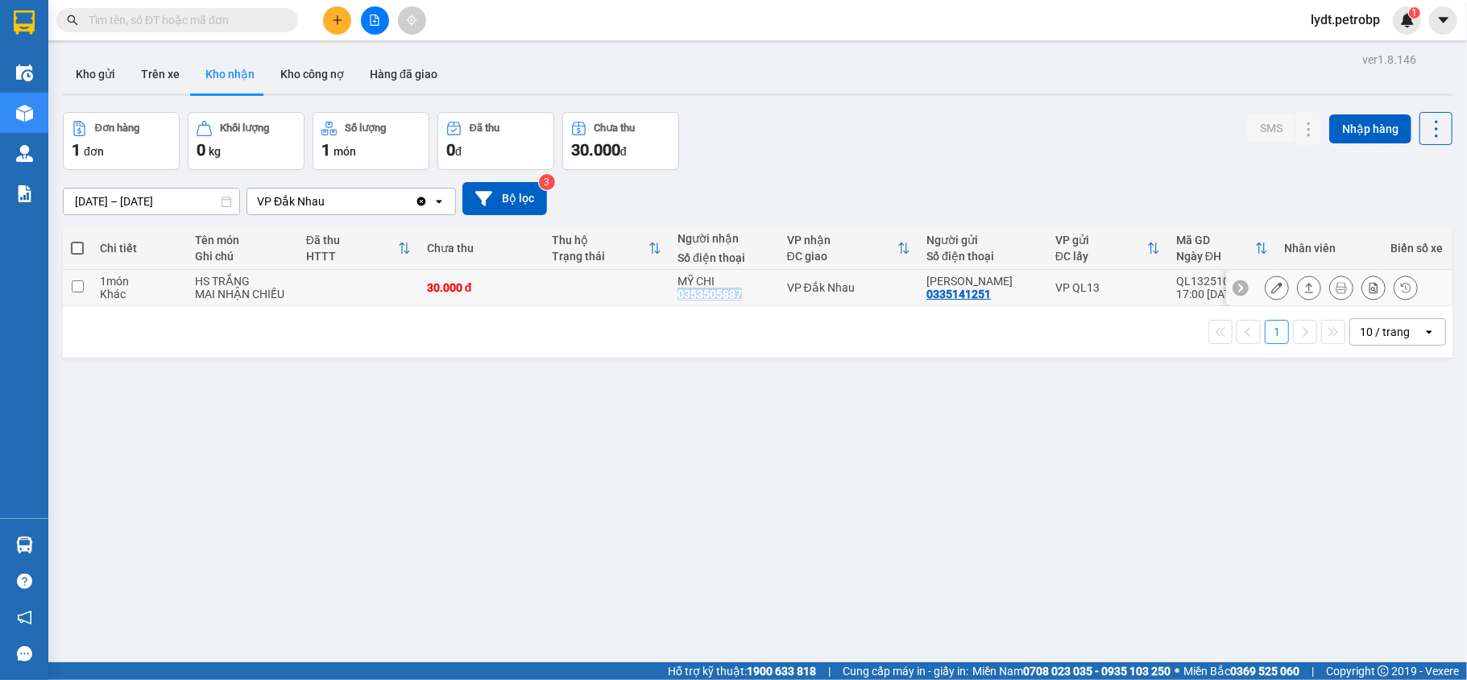
drag, startPoint x: 670, startPoint y: 301, endPoint x: 741, endPoint y: 301, distance: 70.9
click at [741, 301] on td "MỸ CHI 0353505887" at bounding box center [725, 288] width 110 height 36
checkbox input "true"
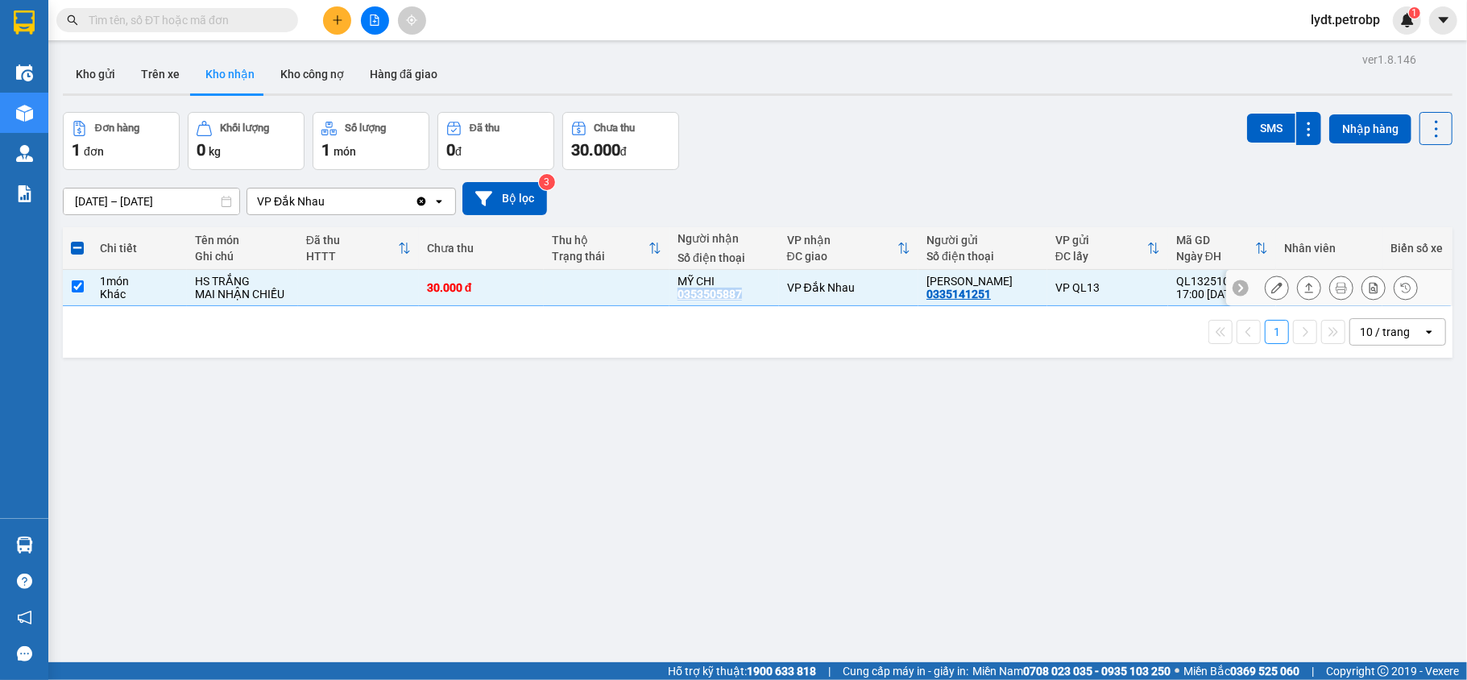
copy div "0353505887"
